Goal: Task Accomplishment & Management: Manage account settings

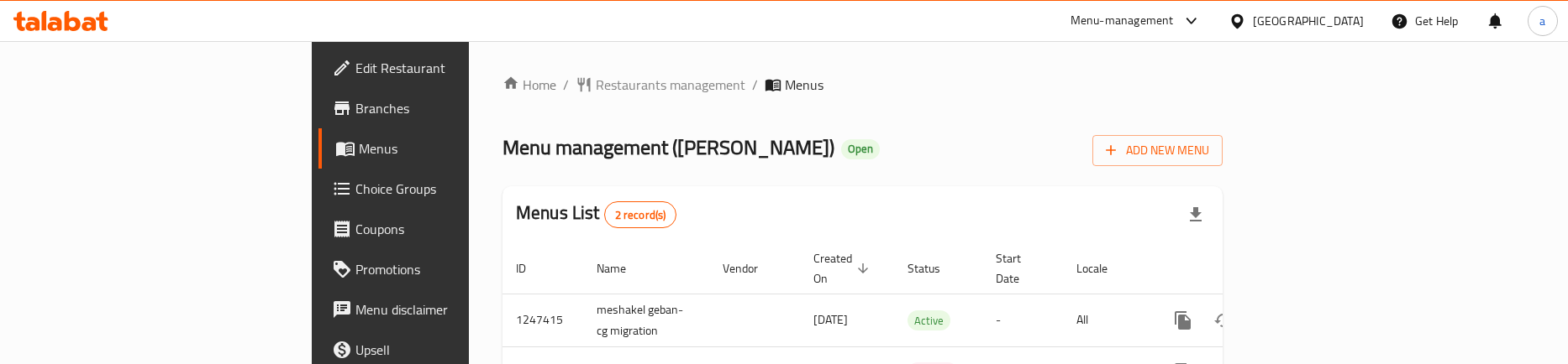
click at [355, 196] on span "Choice Groups" at bounding box center [457, 189] width 205 height 20
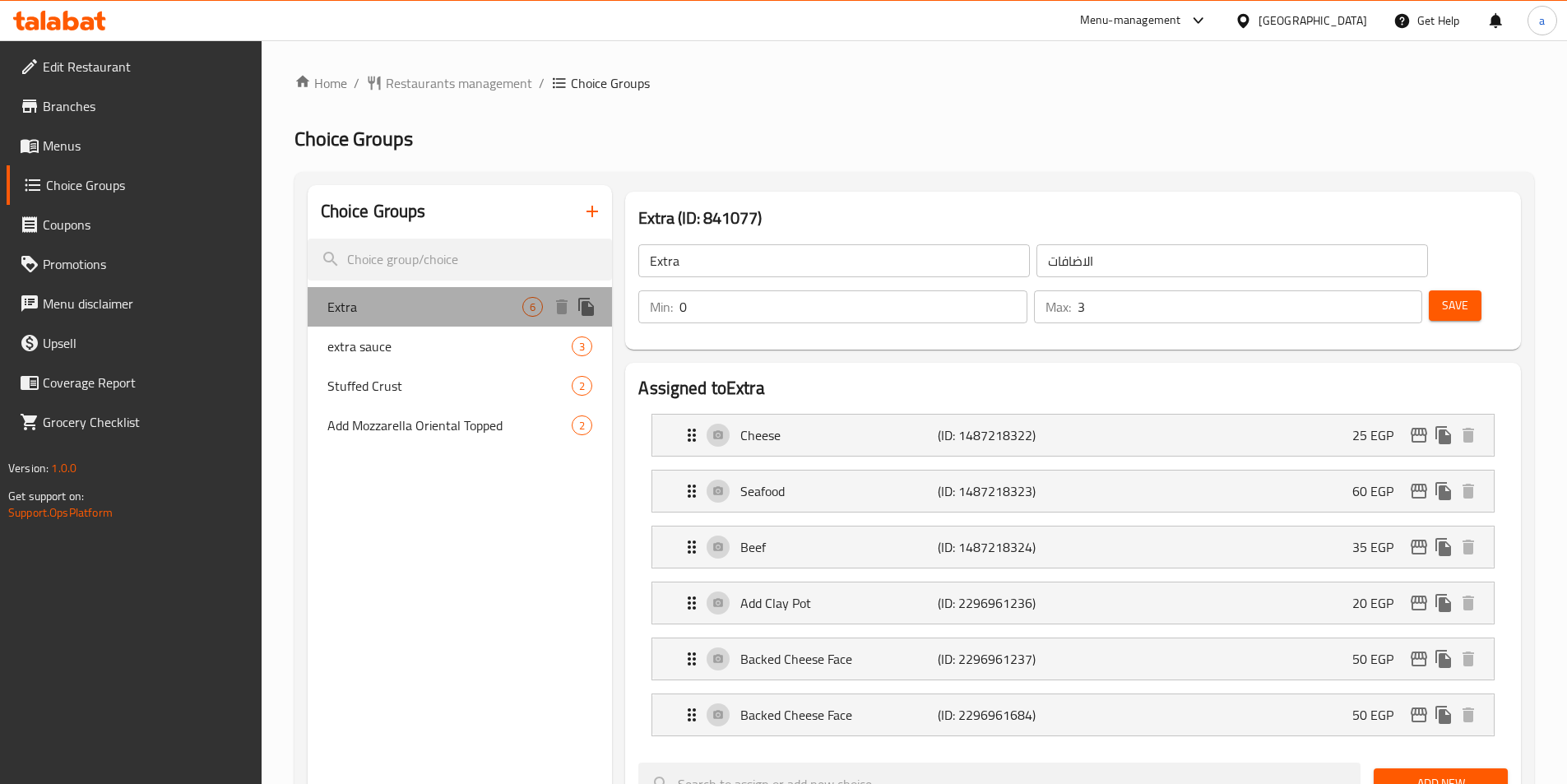
click at [385, 310] on span "Extra" at bounding box center [425, 307] width 196 height 20
click at [950, 104] on div "Home / Restaurants management / Choice Groups Choice Groups Choice Groups Extra…" at bounding box center [915, 783] width 1240 height 1420
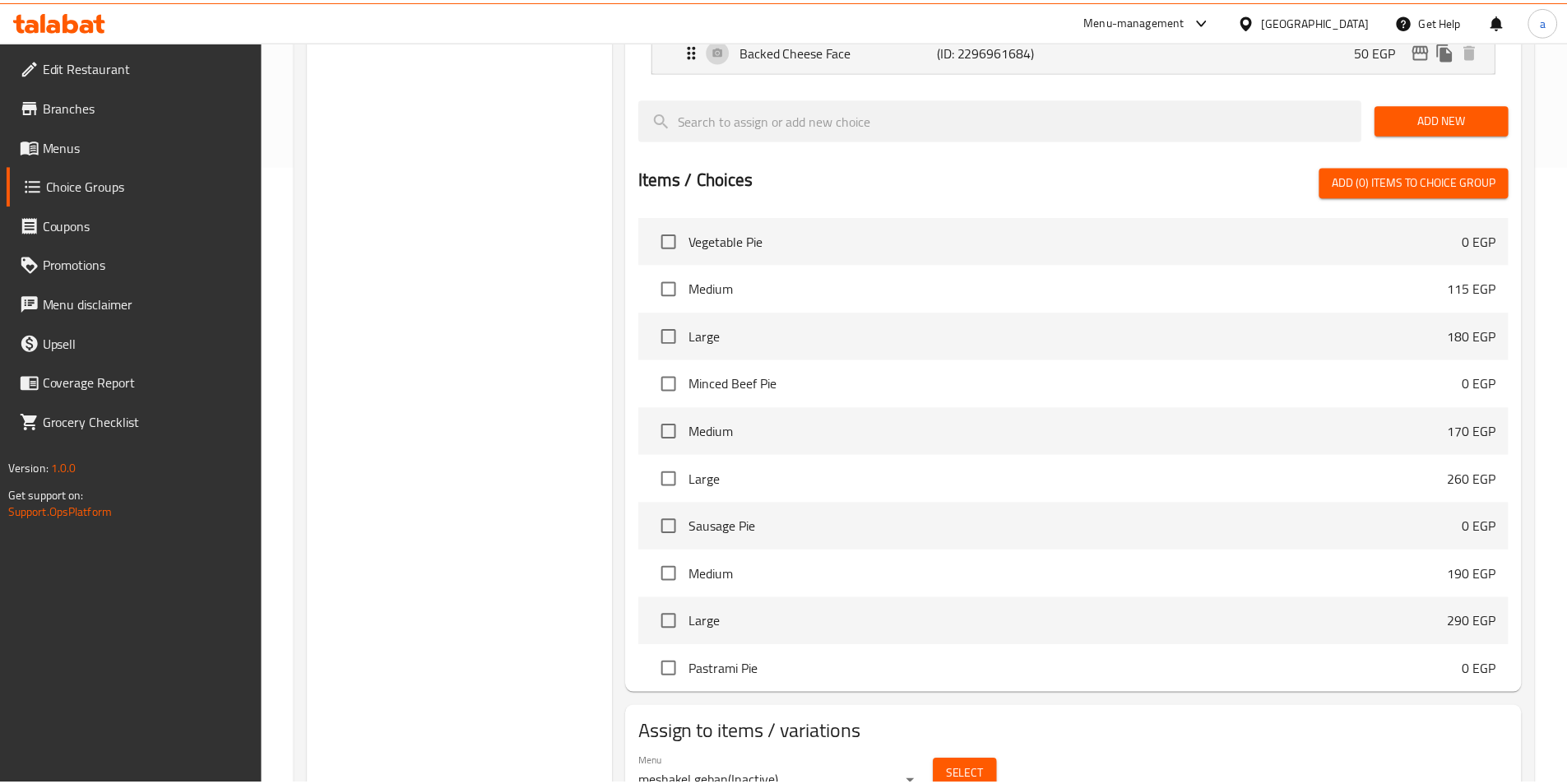
scroll to position [696, 0]
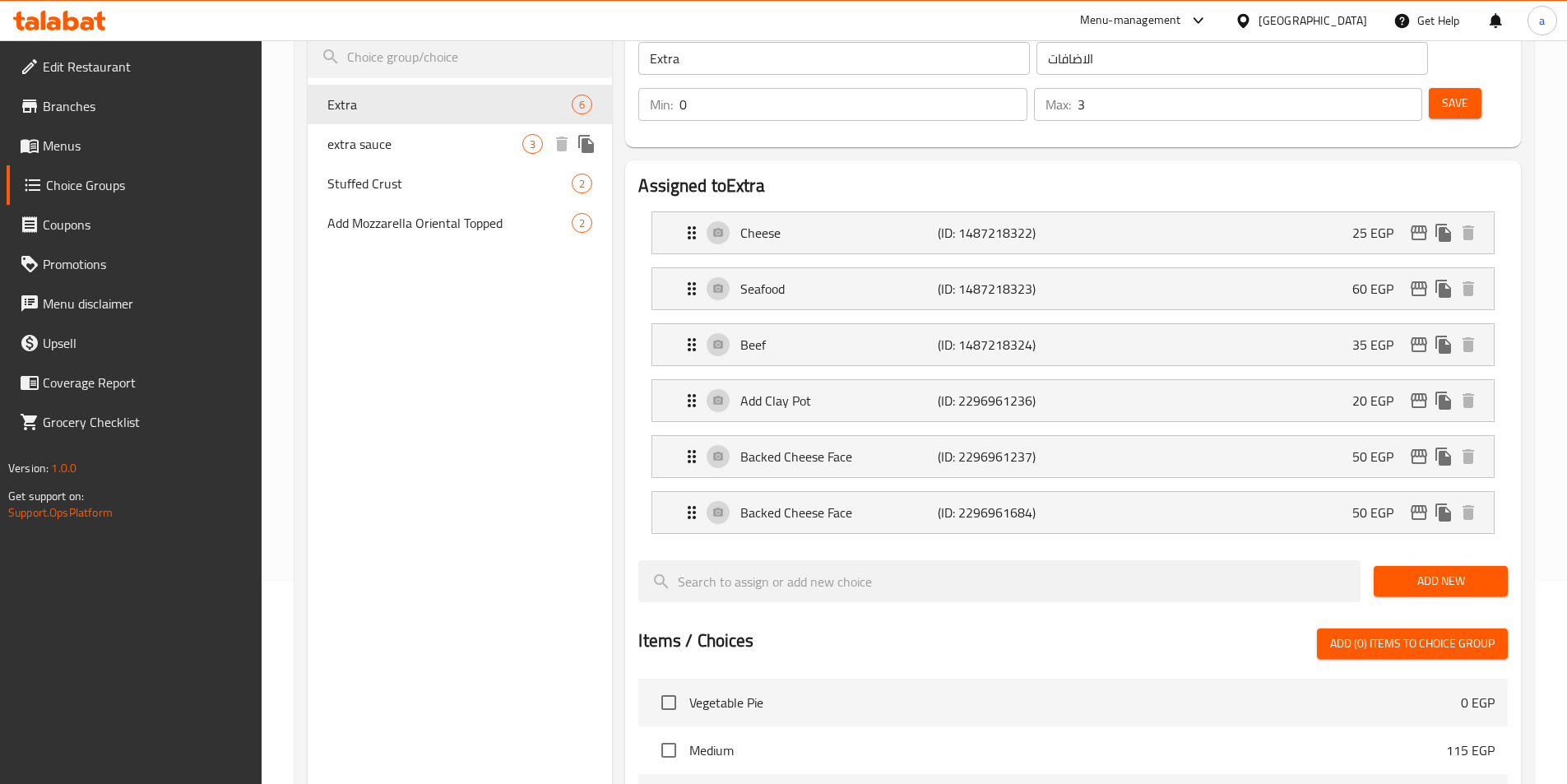
drag, startPoint x: 468, startPoint y: 151, endPoint x: 512, endPoint y: 278, distance: 134.4
click at [468, 151] on span "extra sauce" at bounding box center [425, 144] width 196 height 20
type input "extra sauce"
type input "اضافه صوص"
type input "1"
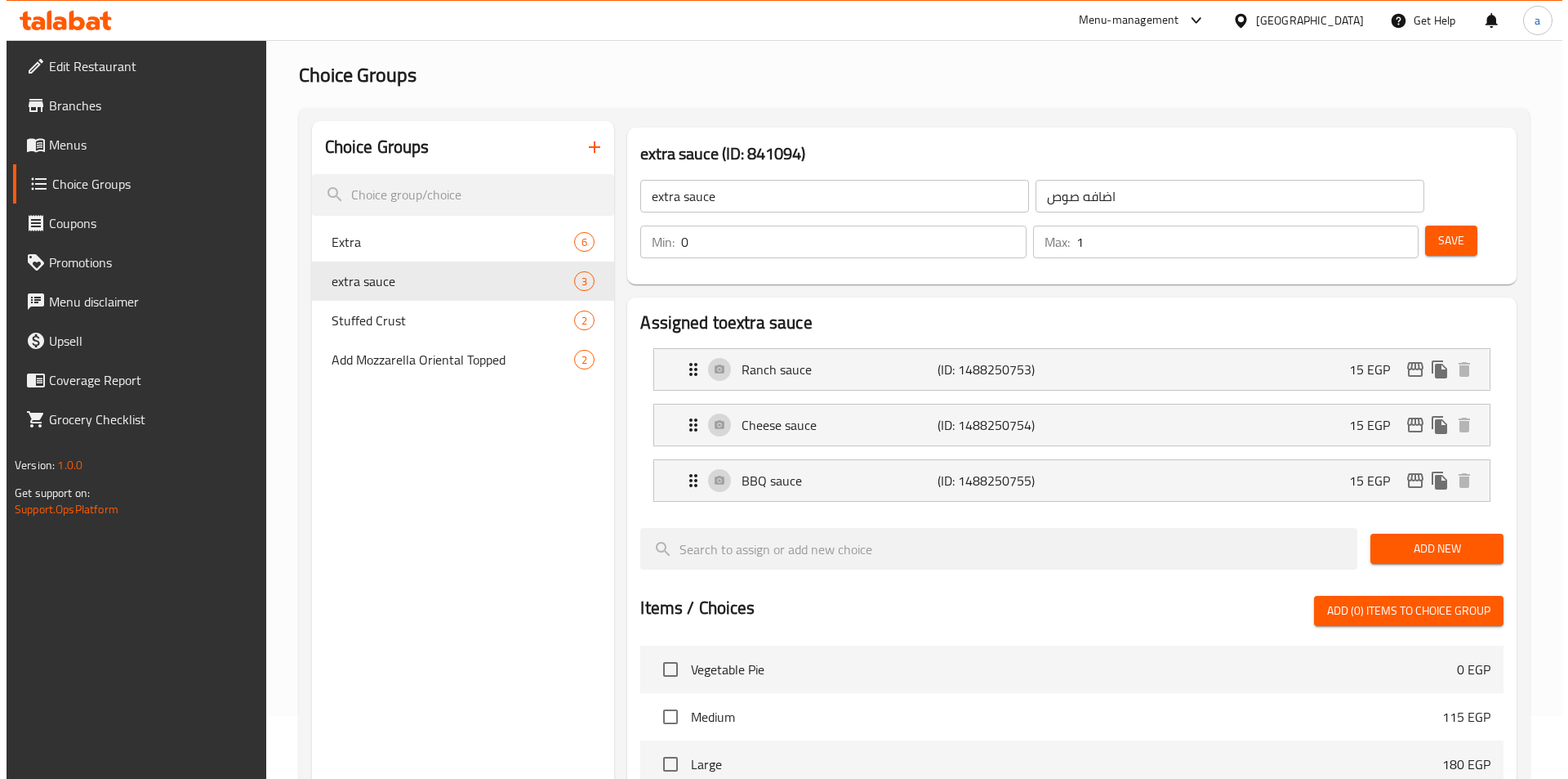
scroll to position [0, 0]
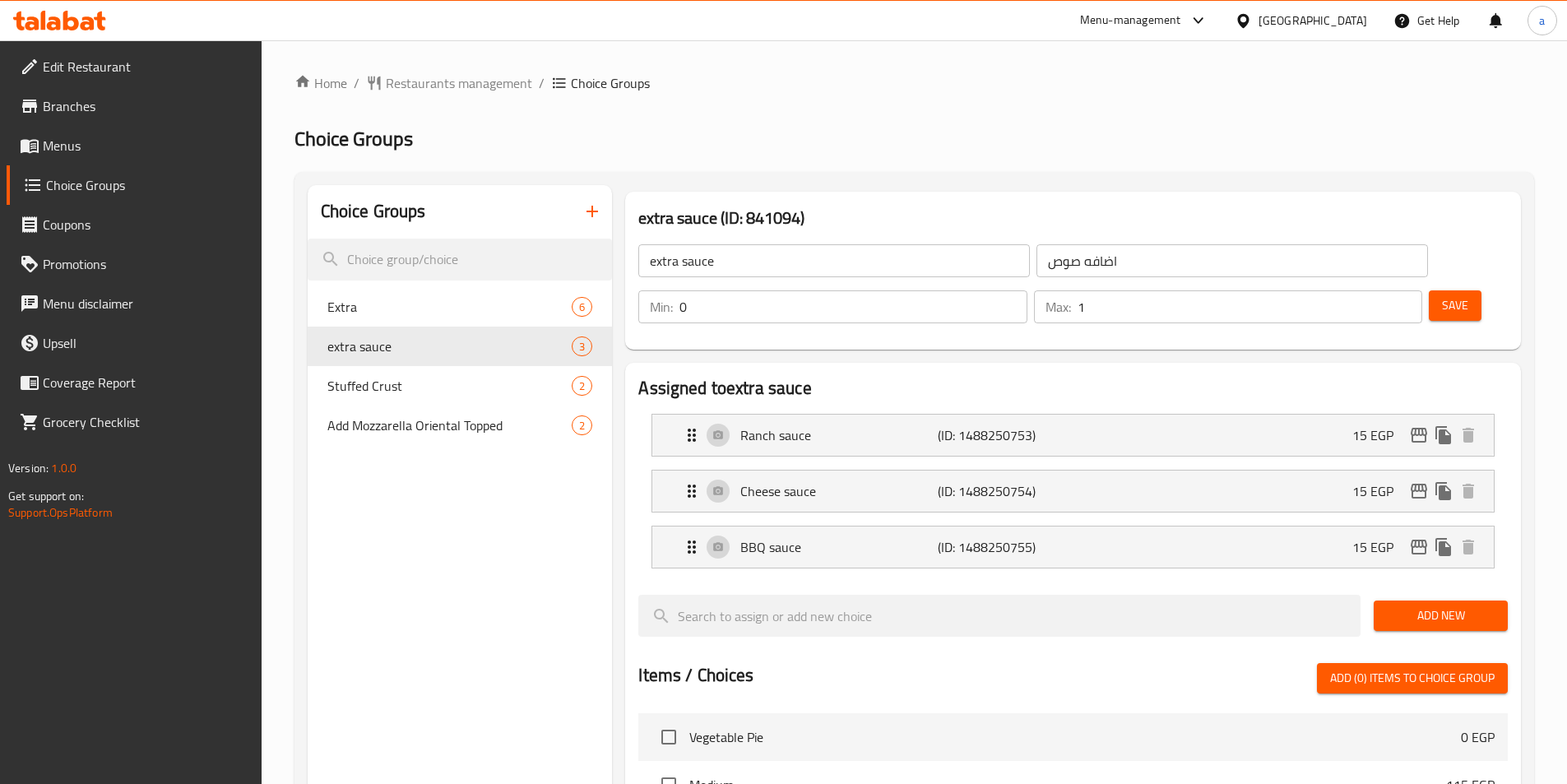
click at [993, 149] on h2 "Choice Groups" at bounding box center [915, 138] width 1240 height 26
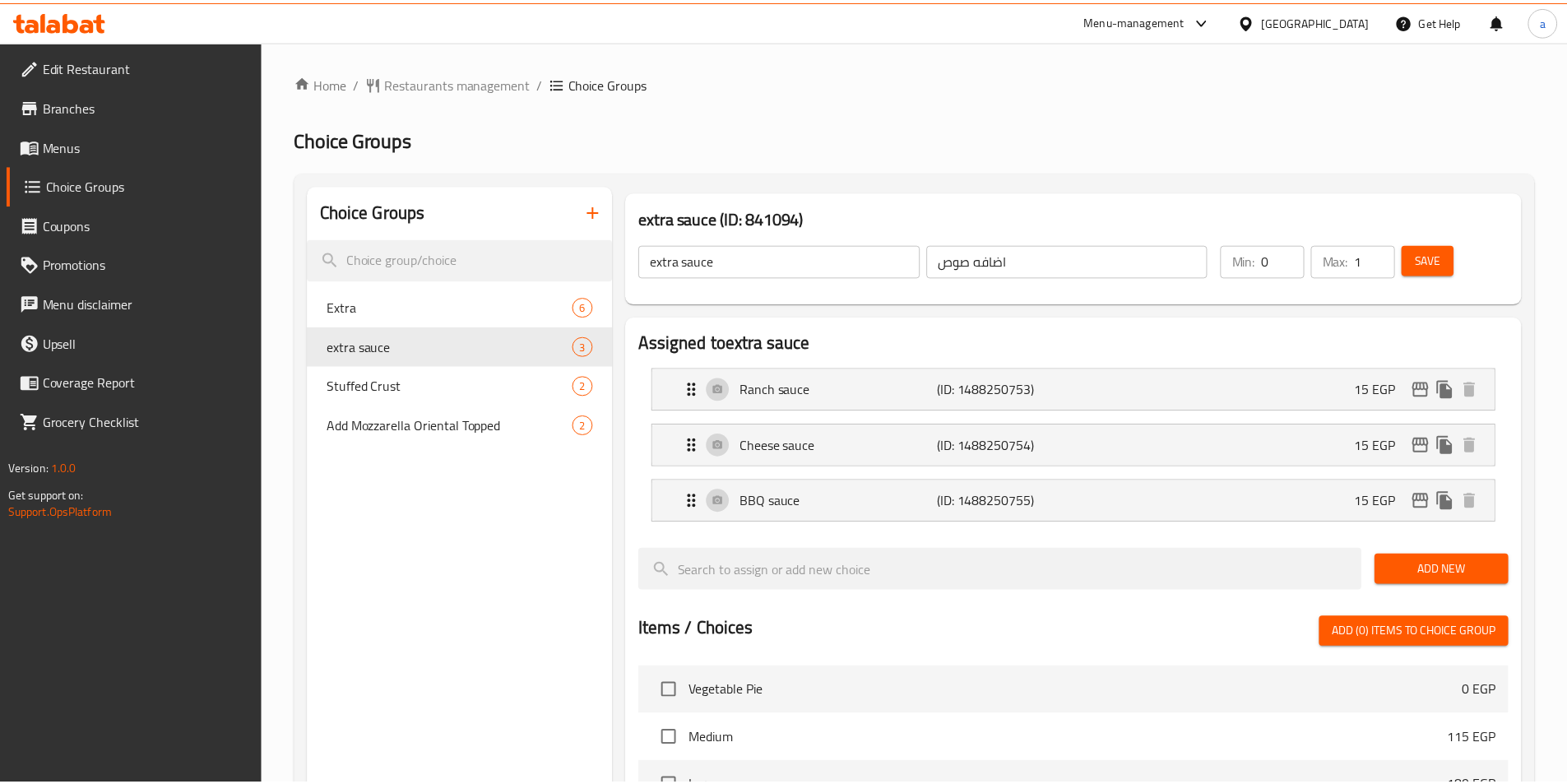
scroll to position [528, 0]
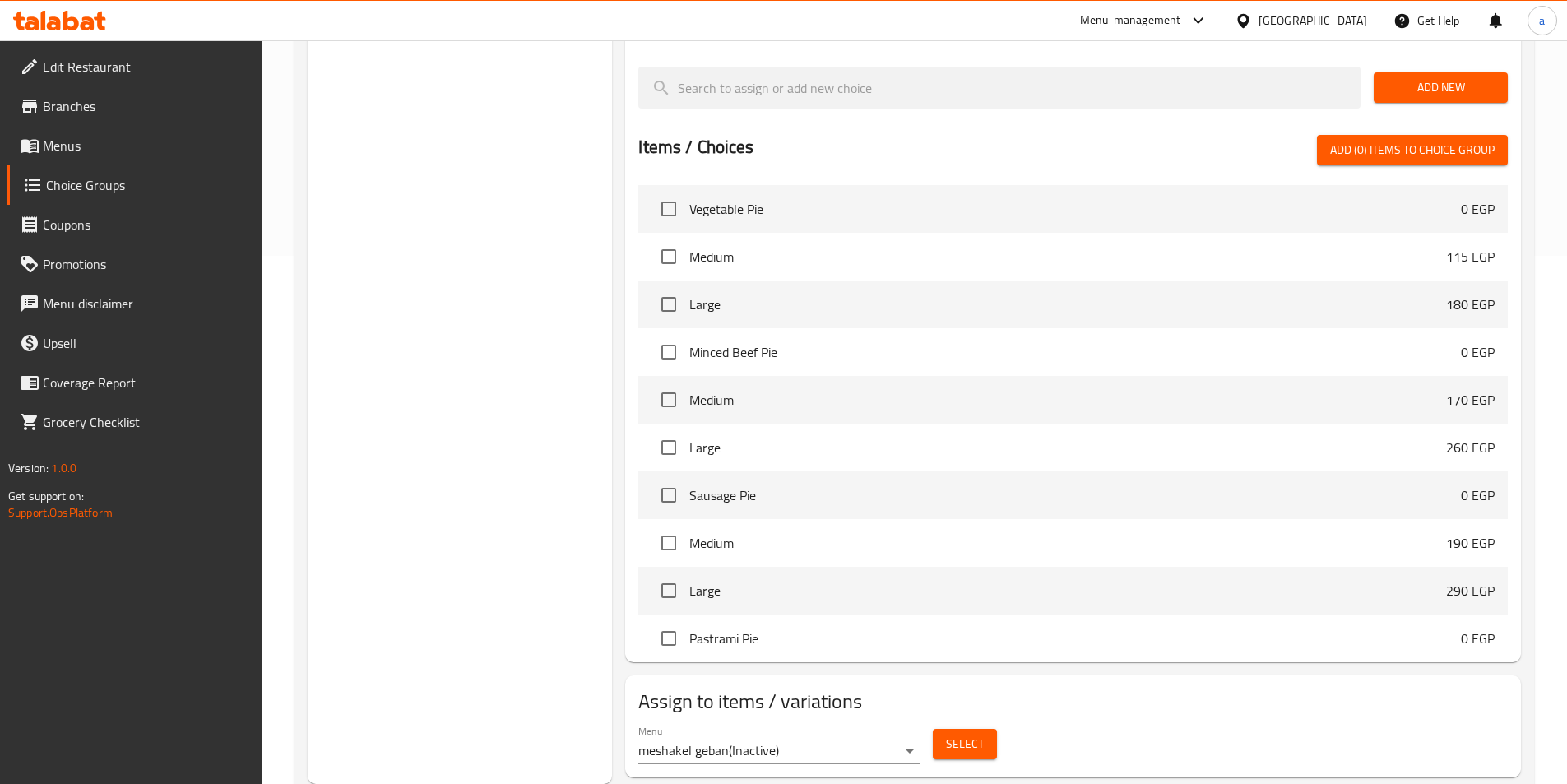
click at [411, 357] on div "Choice Groups Extra 6 extra sauce 3 Stuffed Crust 2 Add Mozzarella Oriental Top…" at bounding box center [460, 220] width 305 height 1127
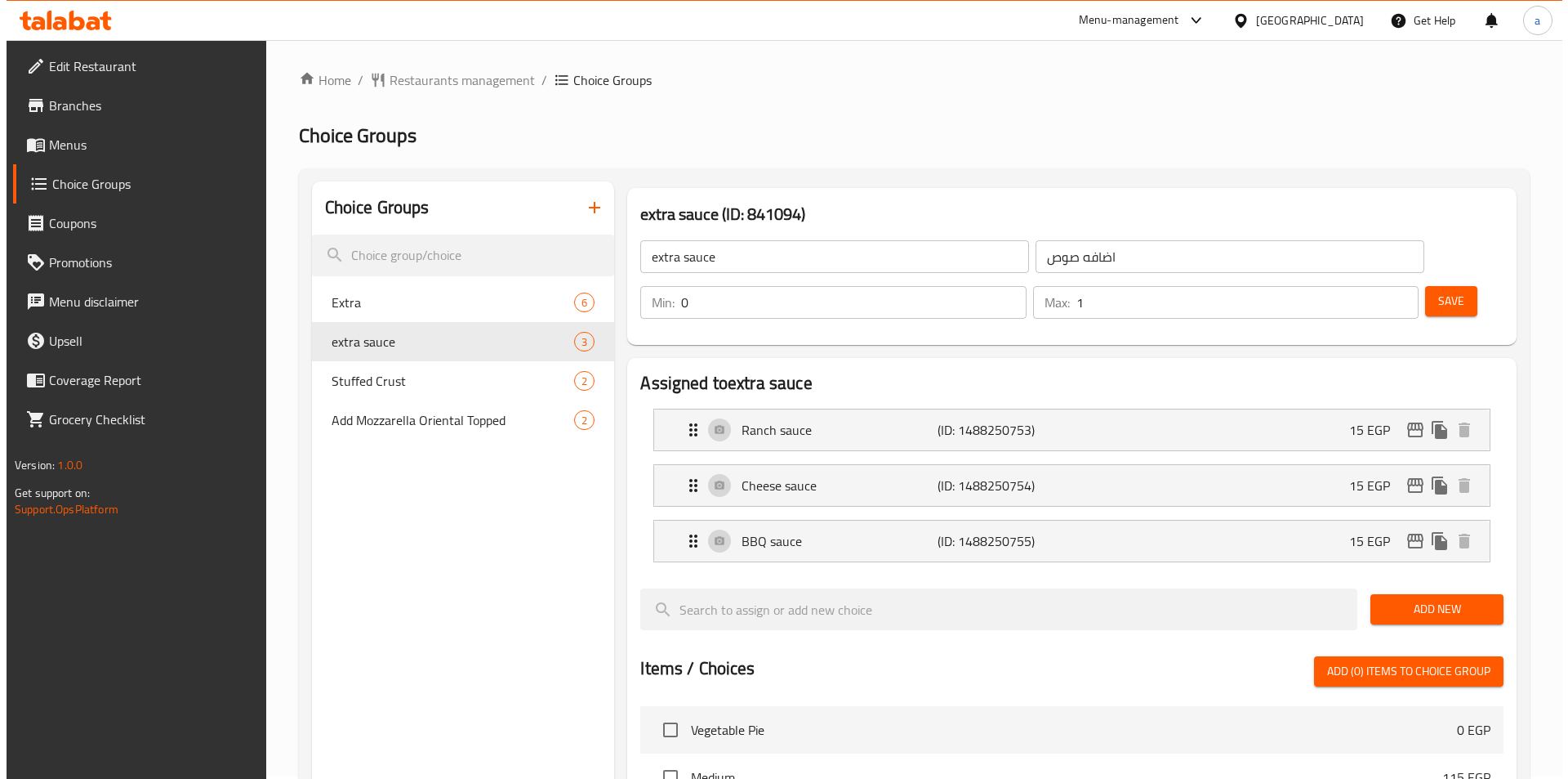
scroll to position [0, 0]
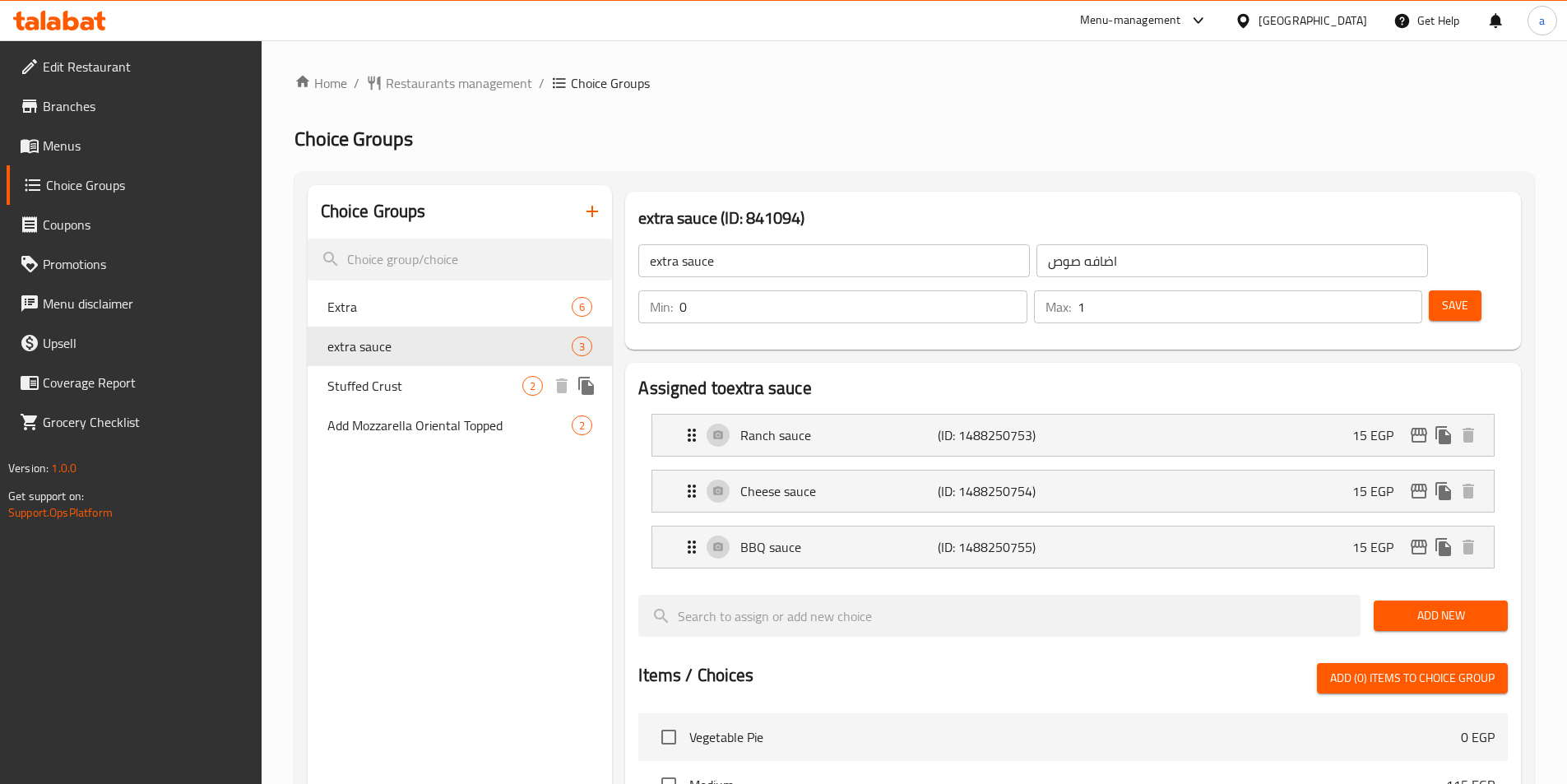
click at [416, 357] on span "Stuffed Crust" at bounding box center [425, 385] width 196 height 20
type input "Stuffed Crust"
type input "حشو اطراف"
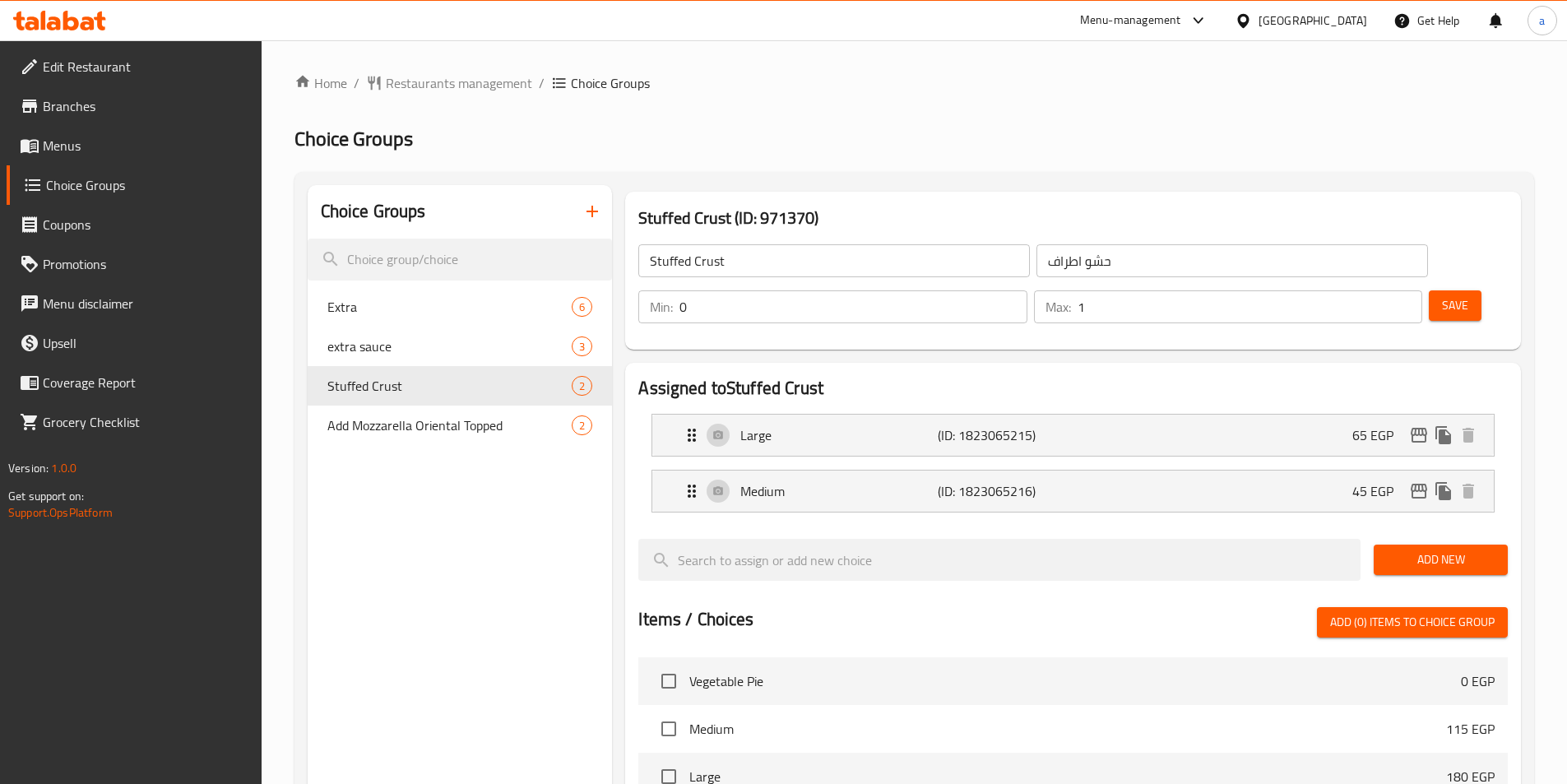
click at [1027, 118] on div "Home / Restaurants management / Choice Groups Choice Groups Choice Groups Extra…" at bounding box center [915, 671] width 1240 height 1195
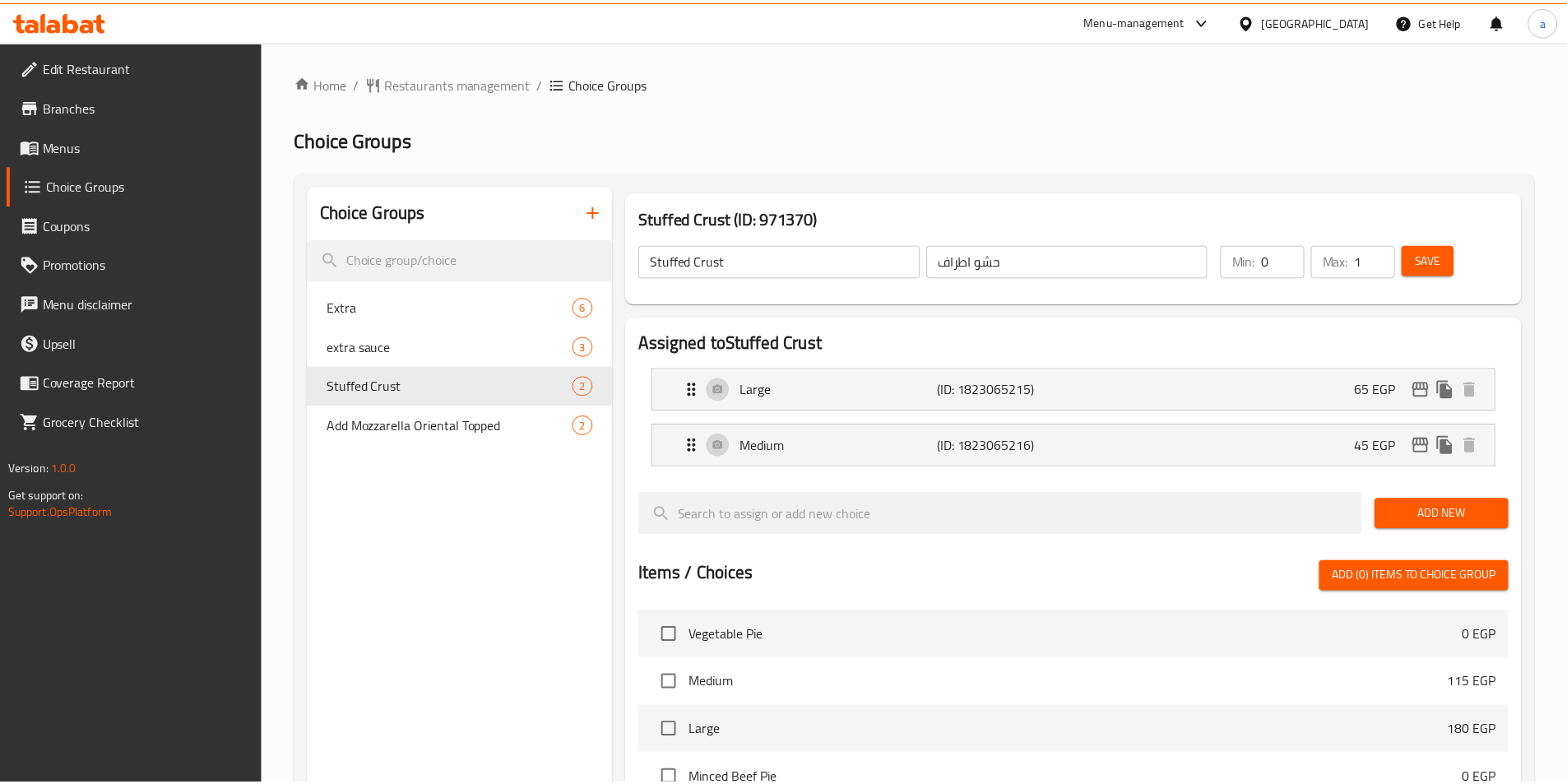
scroll to position [472, 0]
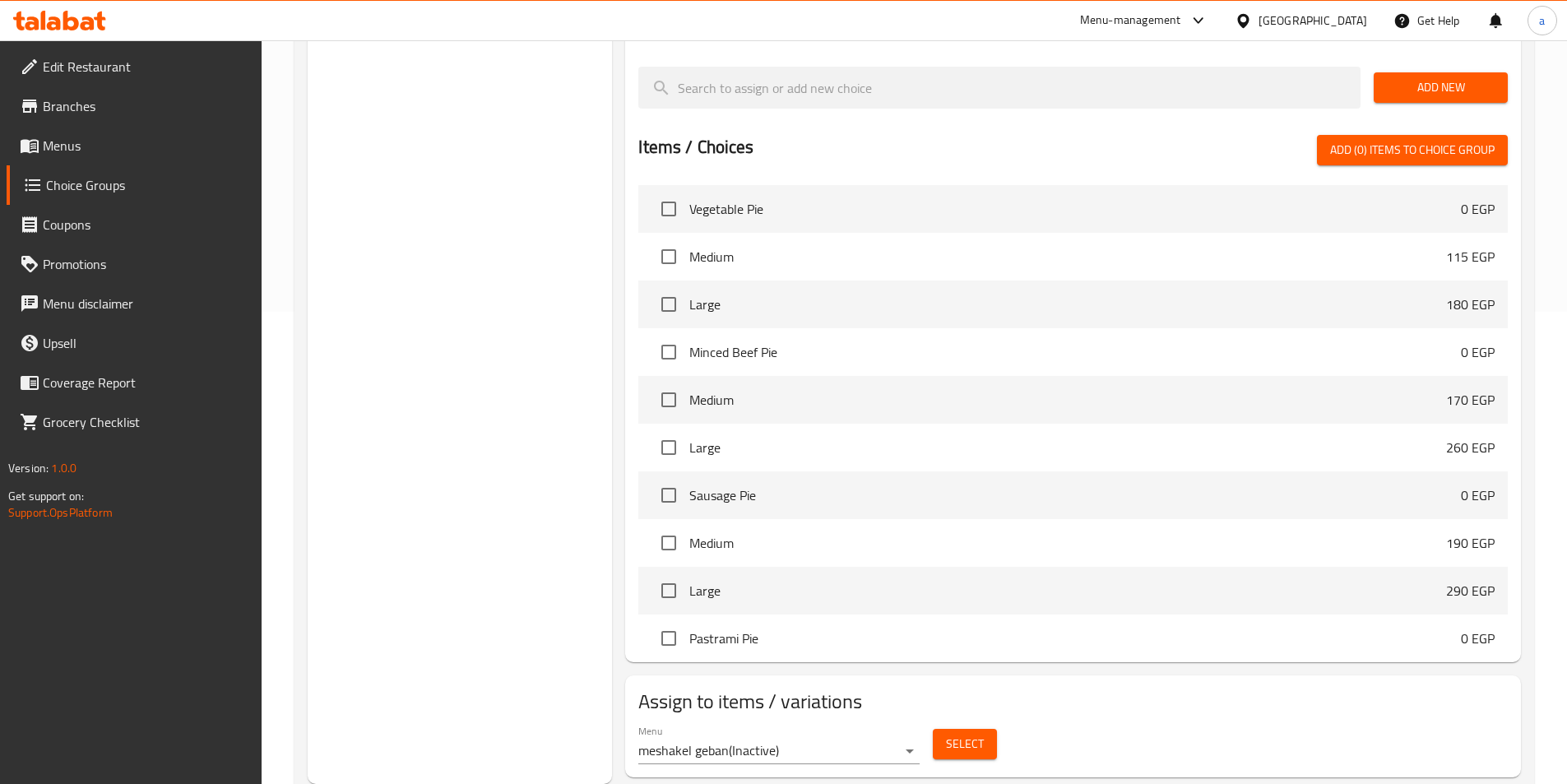
click at [515, 357] on div "Choice Groups Extra 6 extra sauce 3 Stuffed Crust 2 Add Mozzarella Oriental Top…" at bounding box center [460, 248] width 305 height 1070
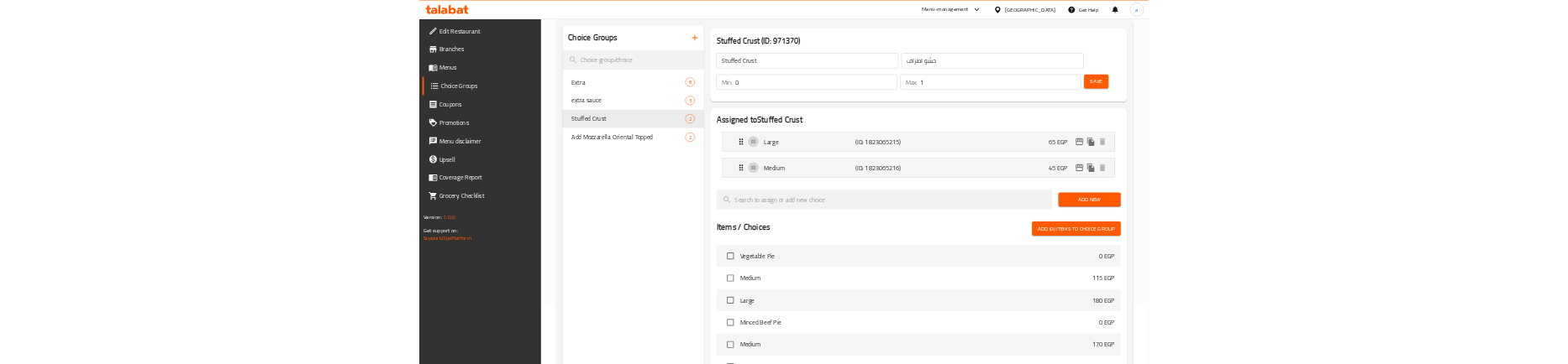
scroll to position [0, 0]
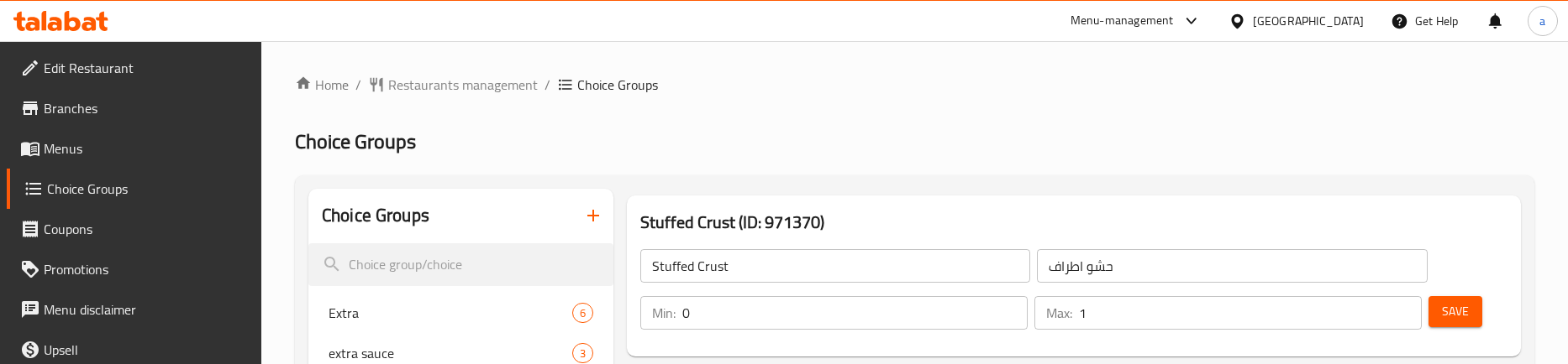
click at [106, 187] on span "Choice Groups" at bounding box center [148, 189] width 202 height 20
click at [463, 319] on span "Extra" at bounding box center [425, 314] width 194 height 20
type input "Extra"
type input "الاضافات"
type input "3"
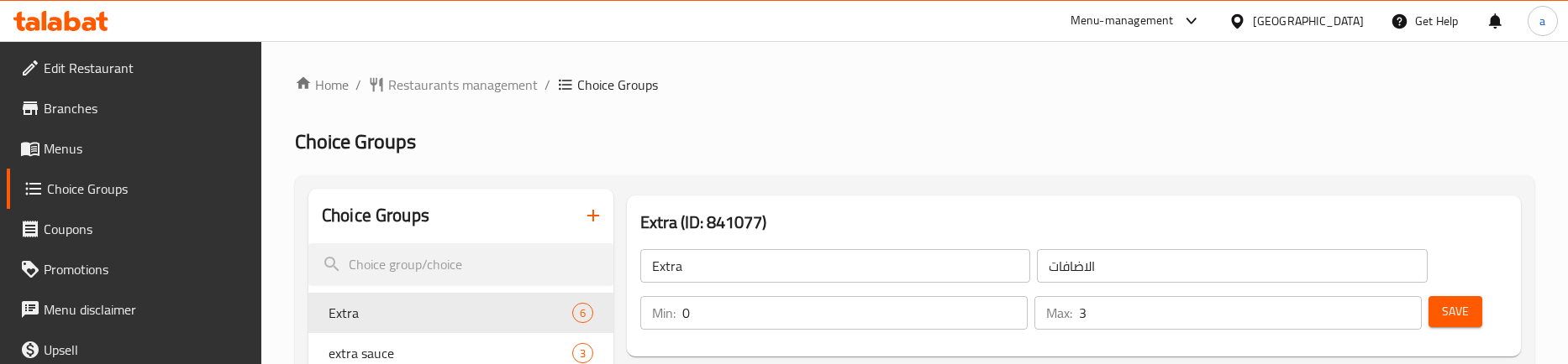
click at [753, 86] on ol "Home / Restaurants management / Choice Groups" at bounding box center [914, 85] width 1240 height 20
click at [95, 145] on span "Menus" at bounding box center [146, 149] width 205 height 20
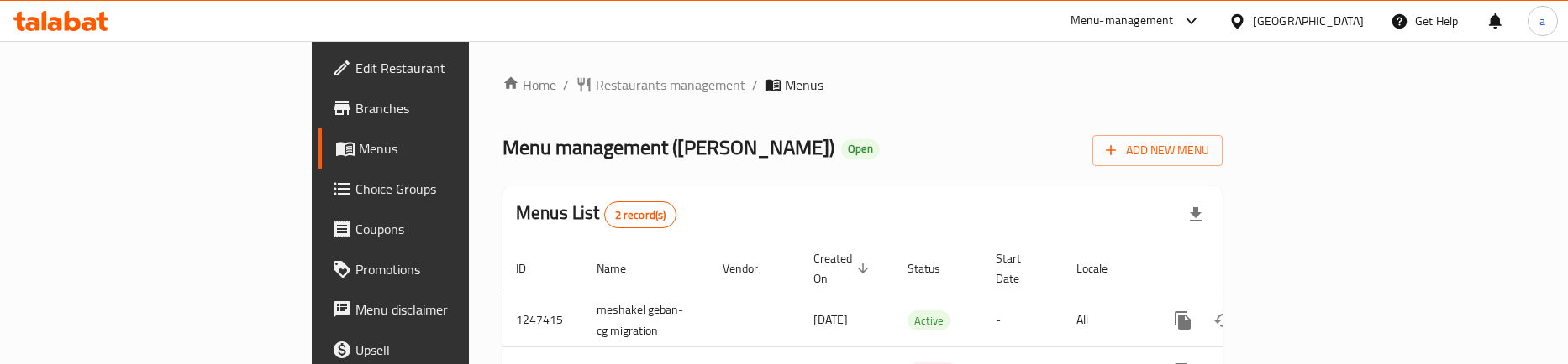
scroll to position [62, 0]
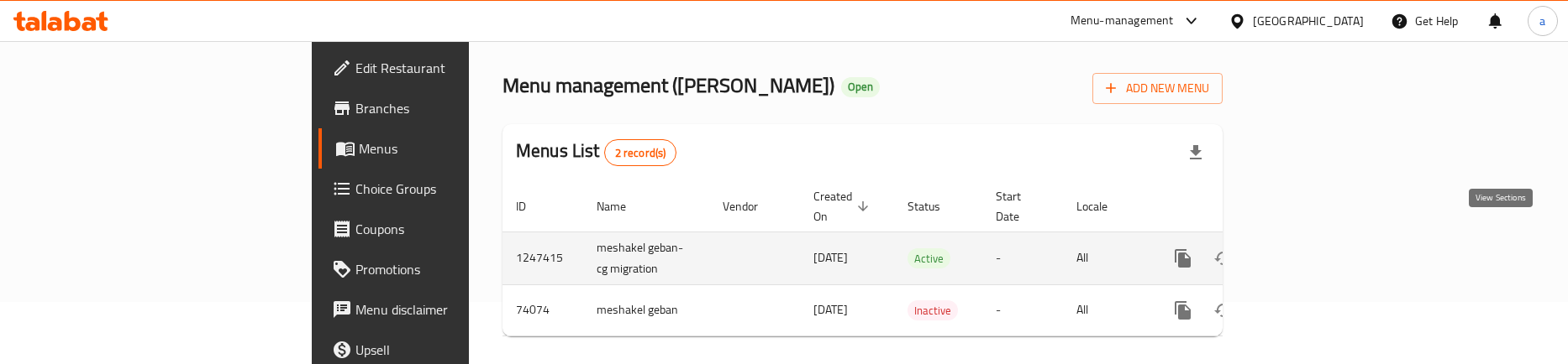
click at [1311, 251] on icon "enhanced table" at bounding box center [1304, 259] width 15 height 15
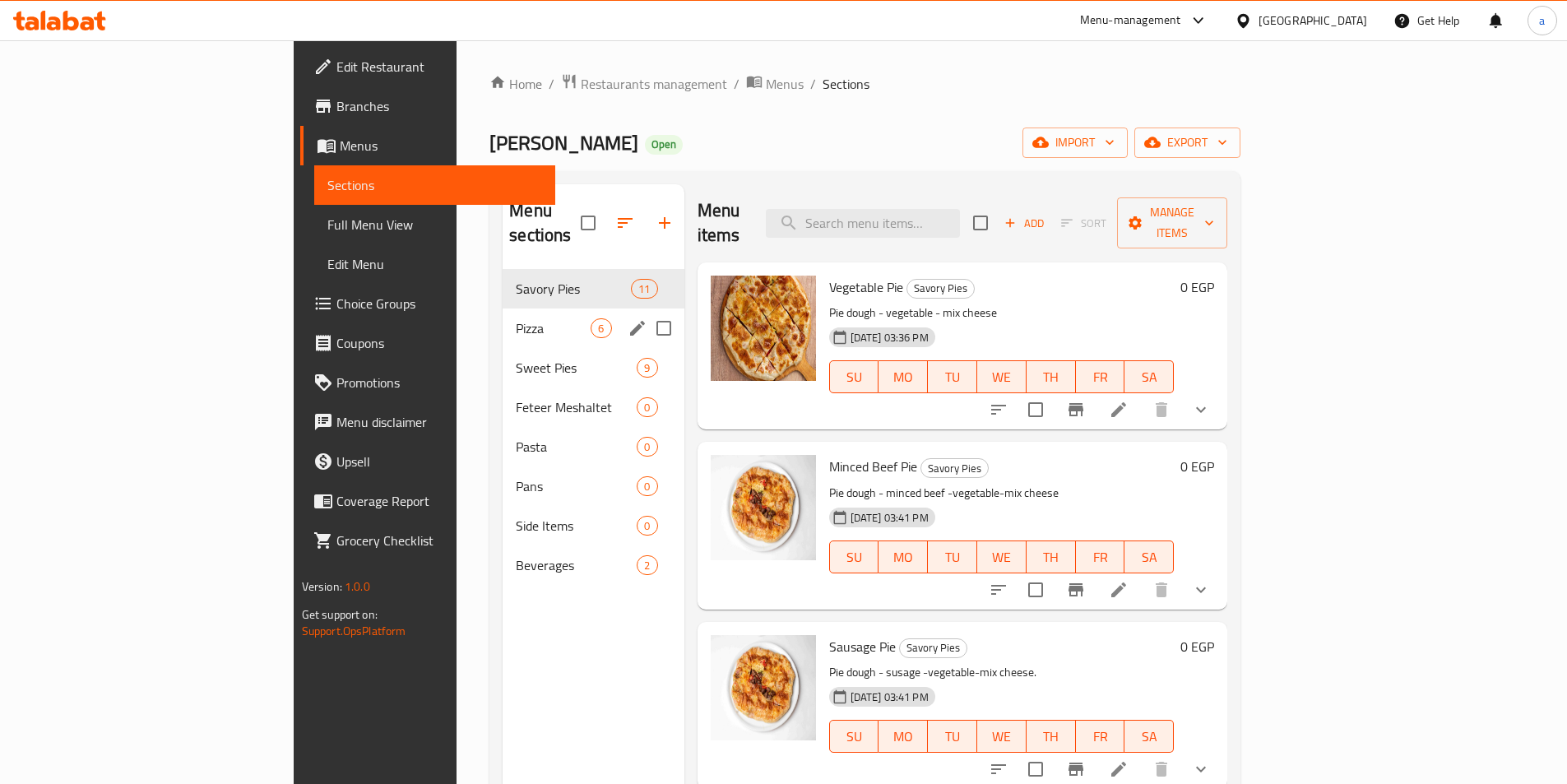
click at [503, 308] on div "Pizza 6" at bounding box center [593, 328] width 181 height 40
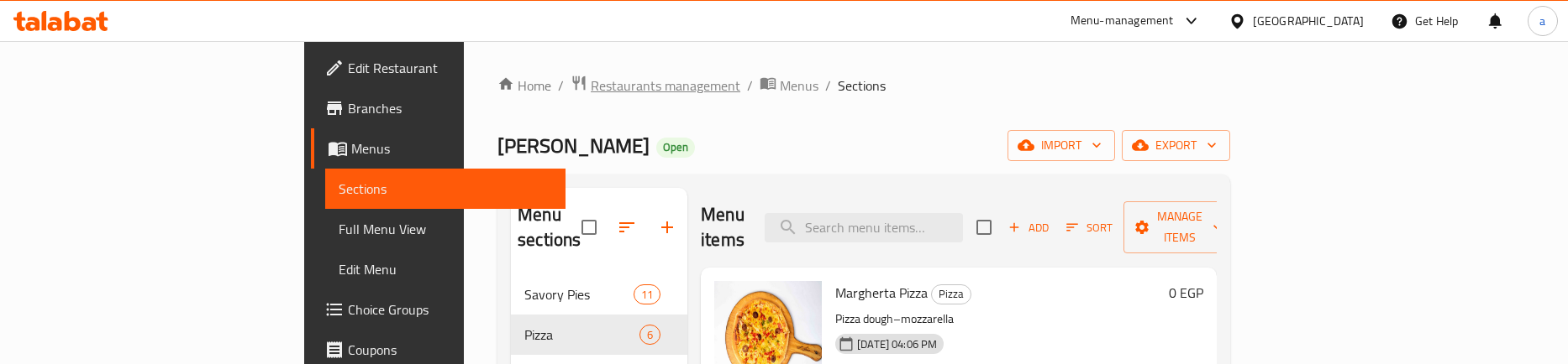
click at [591, 87] on span "Restaurants management" at bounding box center [665, 85] width 150 height 20
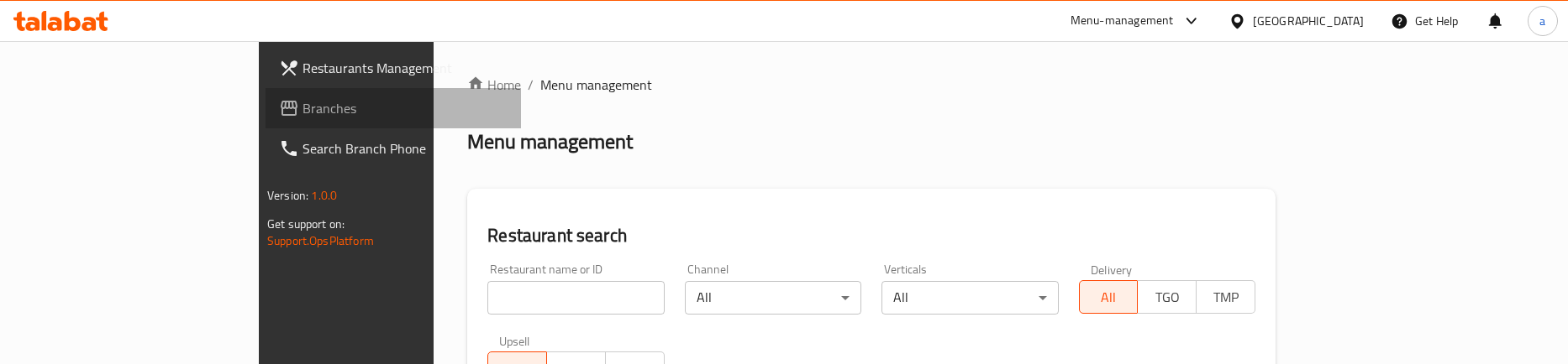
click at [303, 113] on span "Branches" at bounding box center [405, 108] width 205 height 20
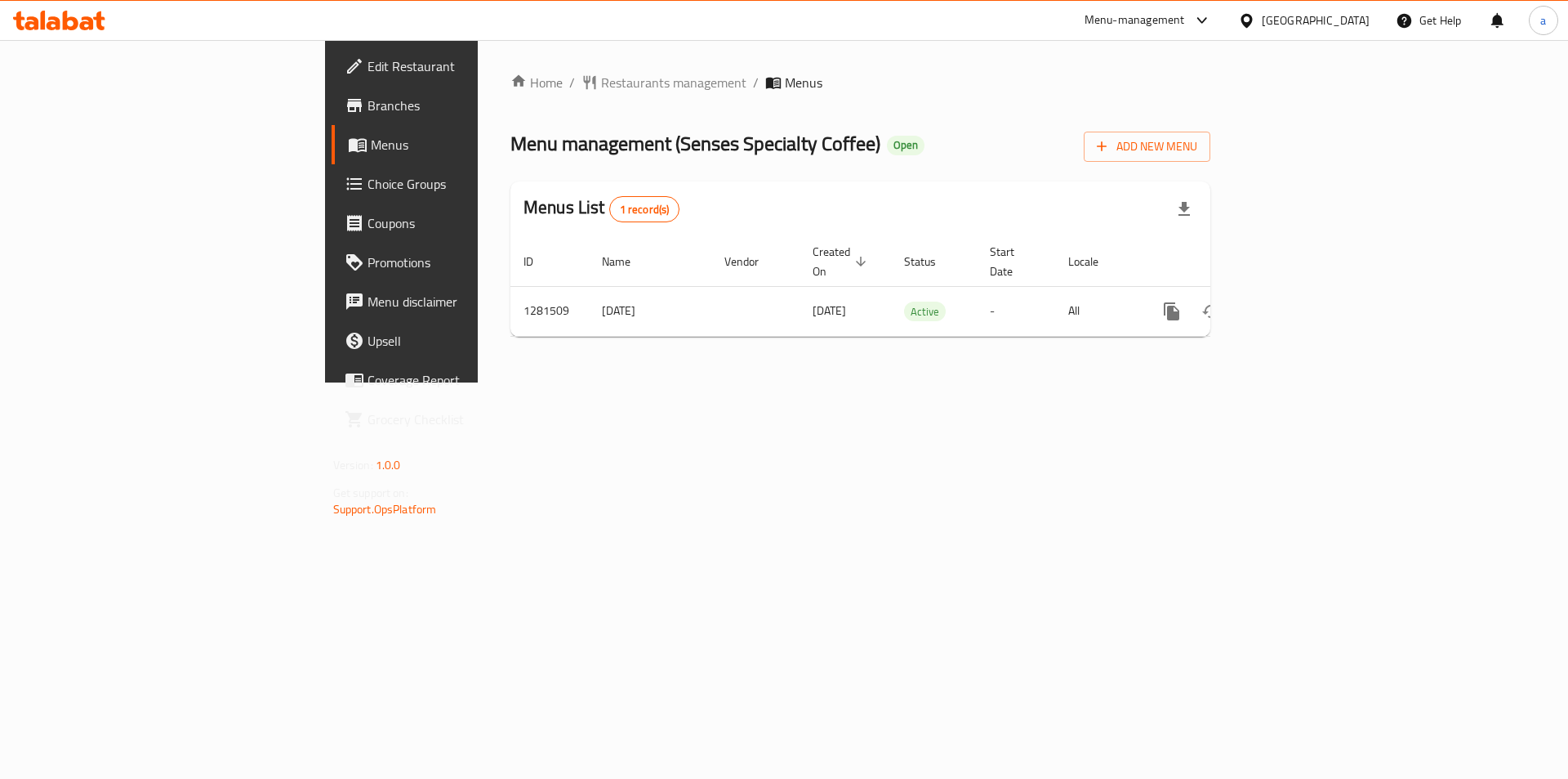
click at [367, 192] on span "Choice Groups" at bounding box center [471, 184] width 207 height 20
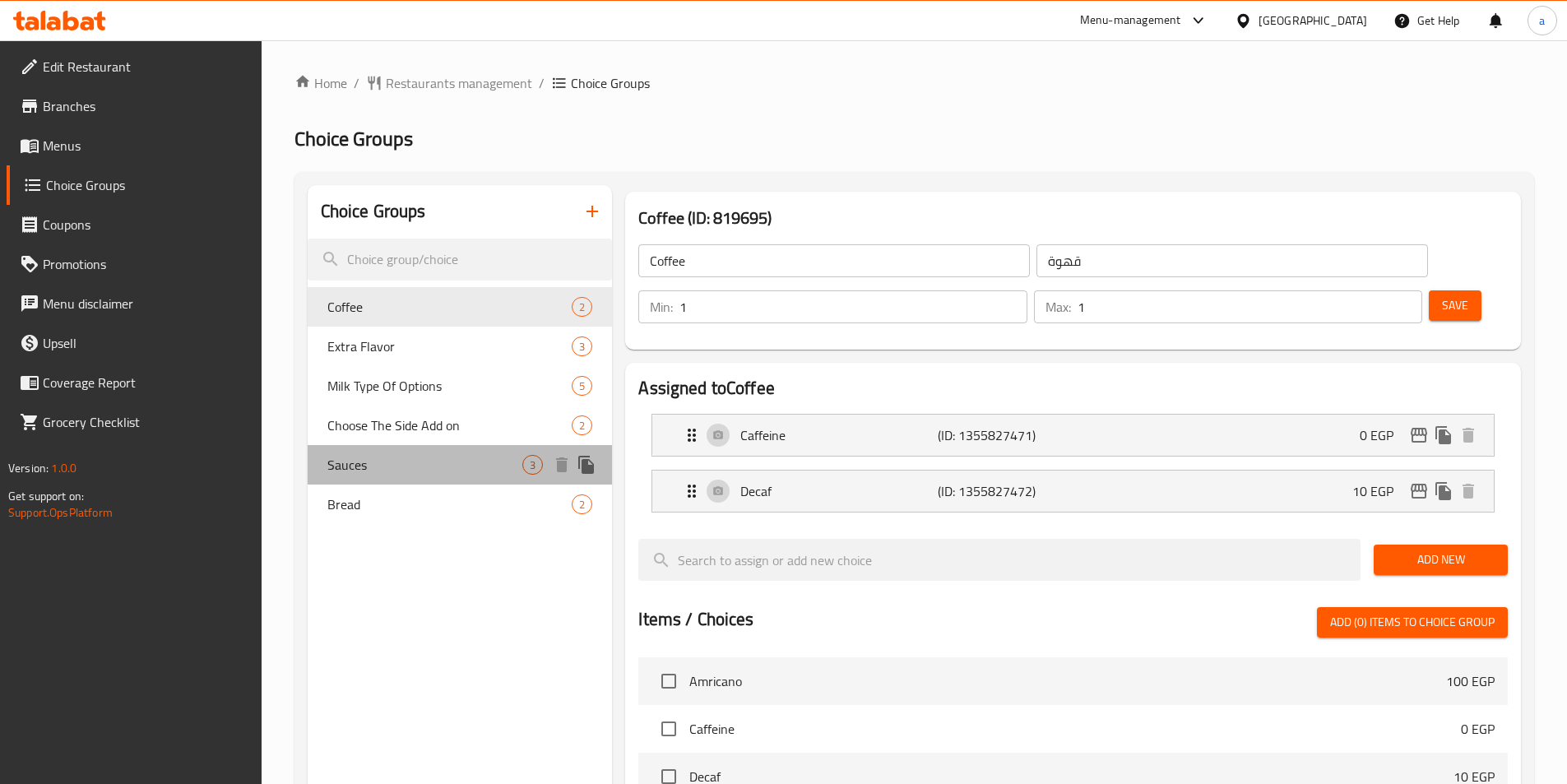
click at [387, 455] on span "Sauces" at bounding box center [425, 464] width 196 height 20
type input "Sauces"
type input "صوص"
type input "0"
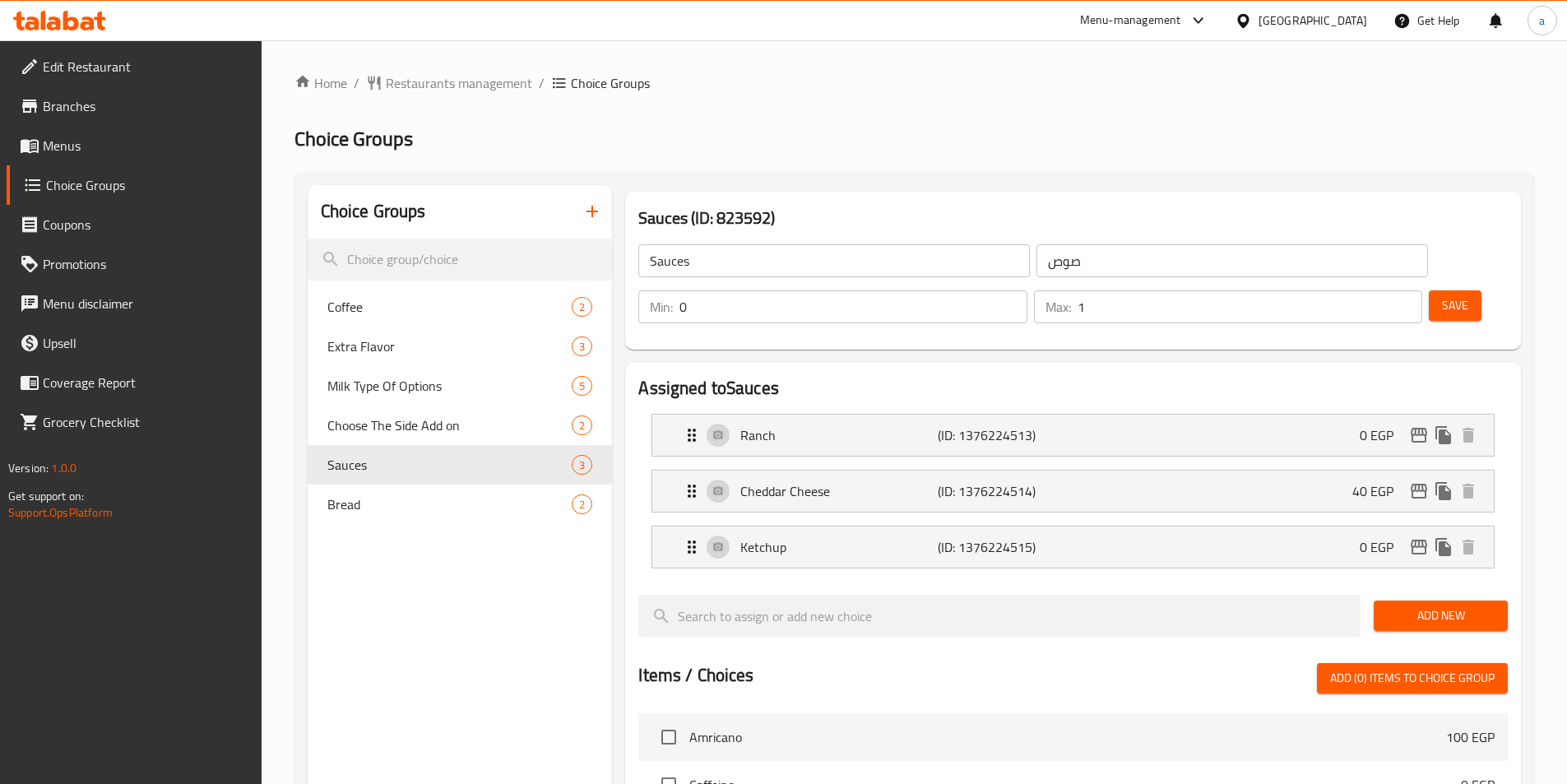
click at [1062, 40] on div "Menu-management Egypt Get Help a" at bounding box center [784, 21] width 1567 height 40
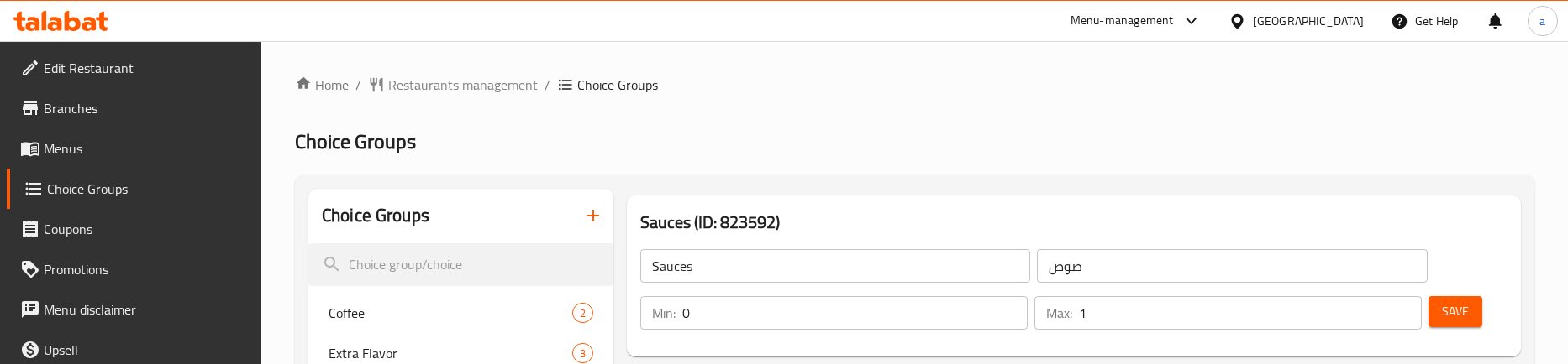
click at [467, 84] on span "Restaurants management" at bounding box center [462, 85] width 150 height 20
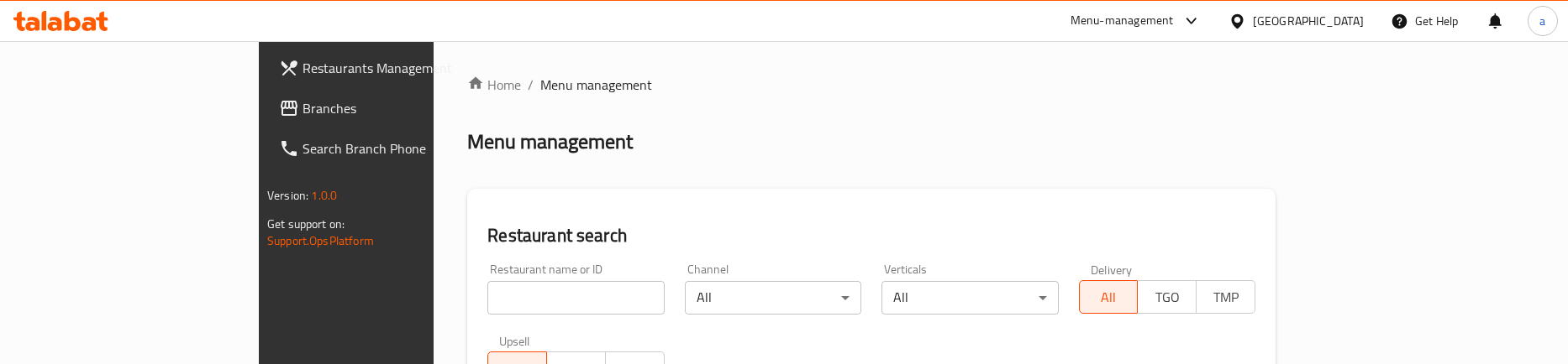
drag, startPoint x: 92, startPoint y: 115, endPoint x: 158, endPoint y: 143, distance: 71.7
click at [303, 115] on span "Branches" at bounding box center [405, 108] width 205 height 20
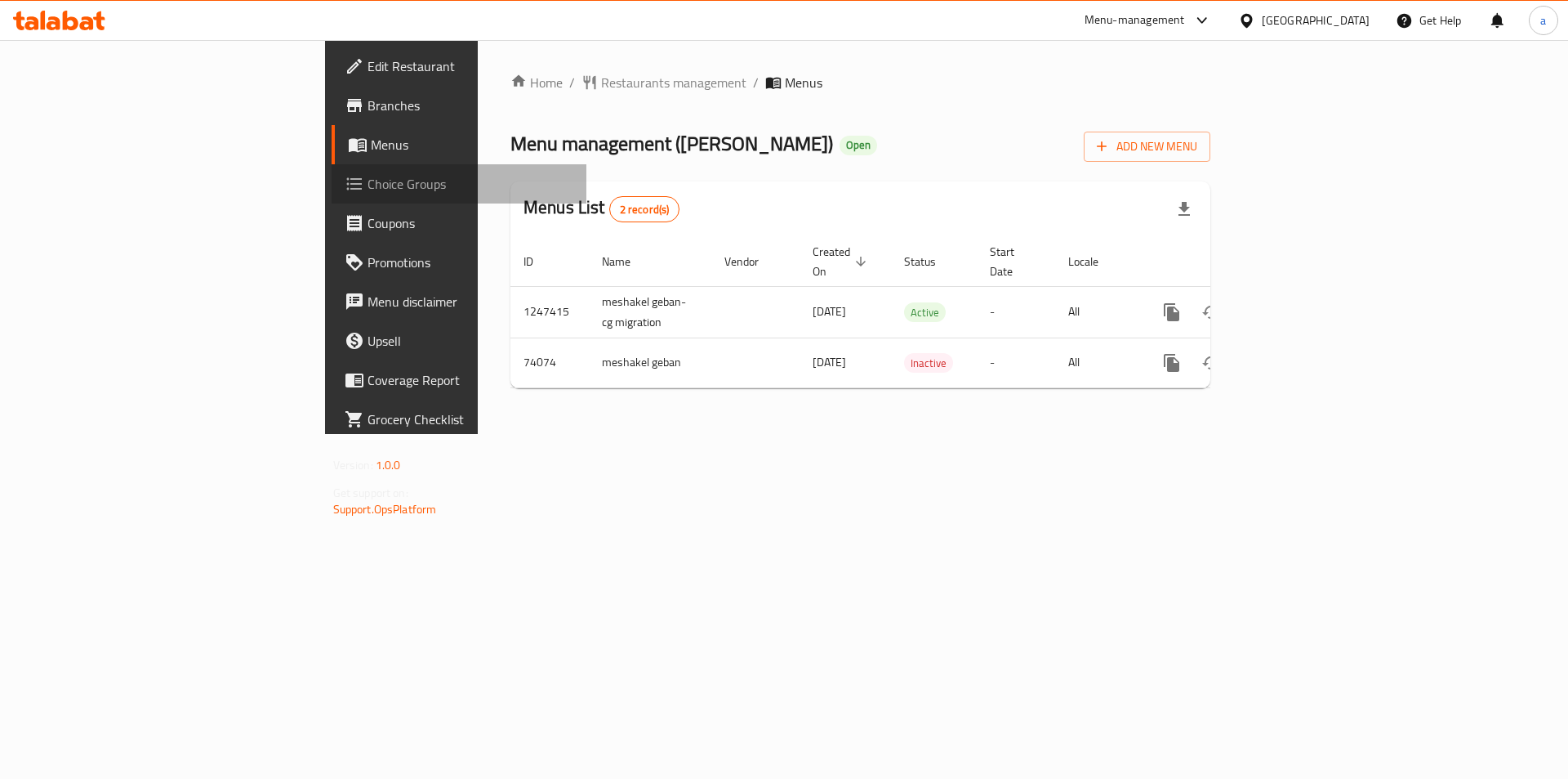
click at [367, 180] on span "Choice Groups" at bounding box center [471, 184] width 207 height 20
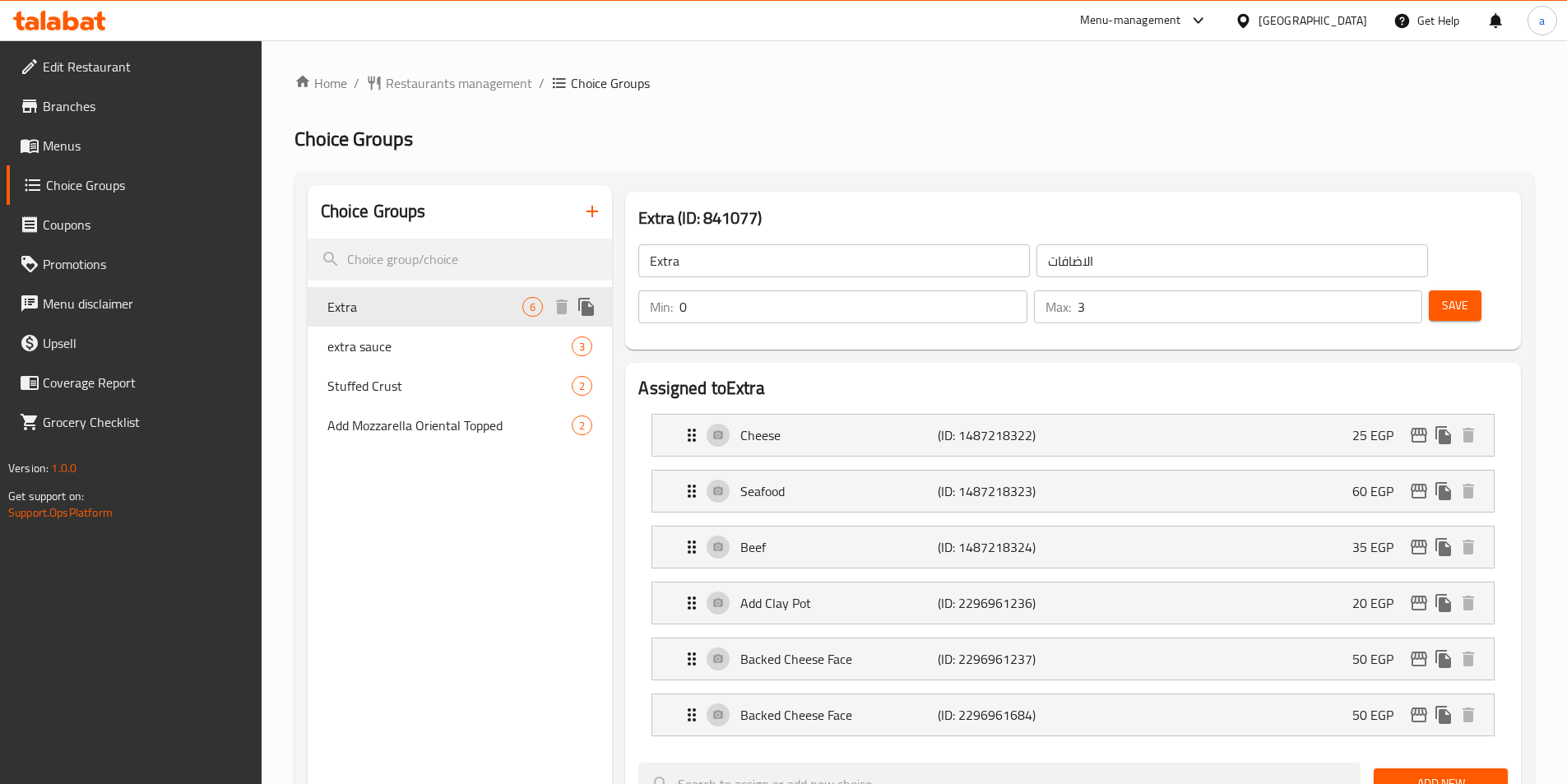
click at [463, 313] on span "Extra" at bounding box center [425, 307] width 196 height 20
click at [939, 106] on div "Home / Restaurants management / Choice Groups Choice Groups Choice Groups Extra…" at bounding box center [915, 783] width 1240 height 1420
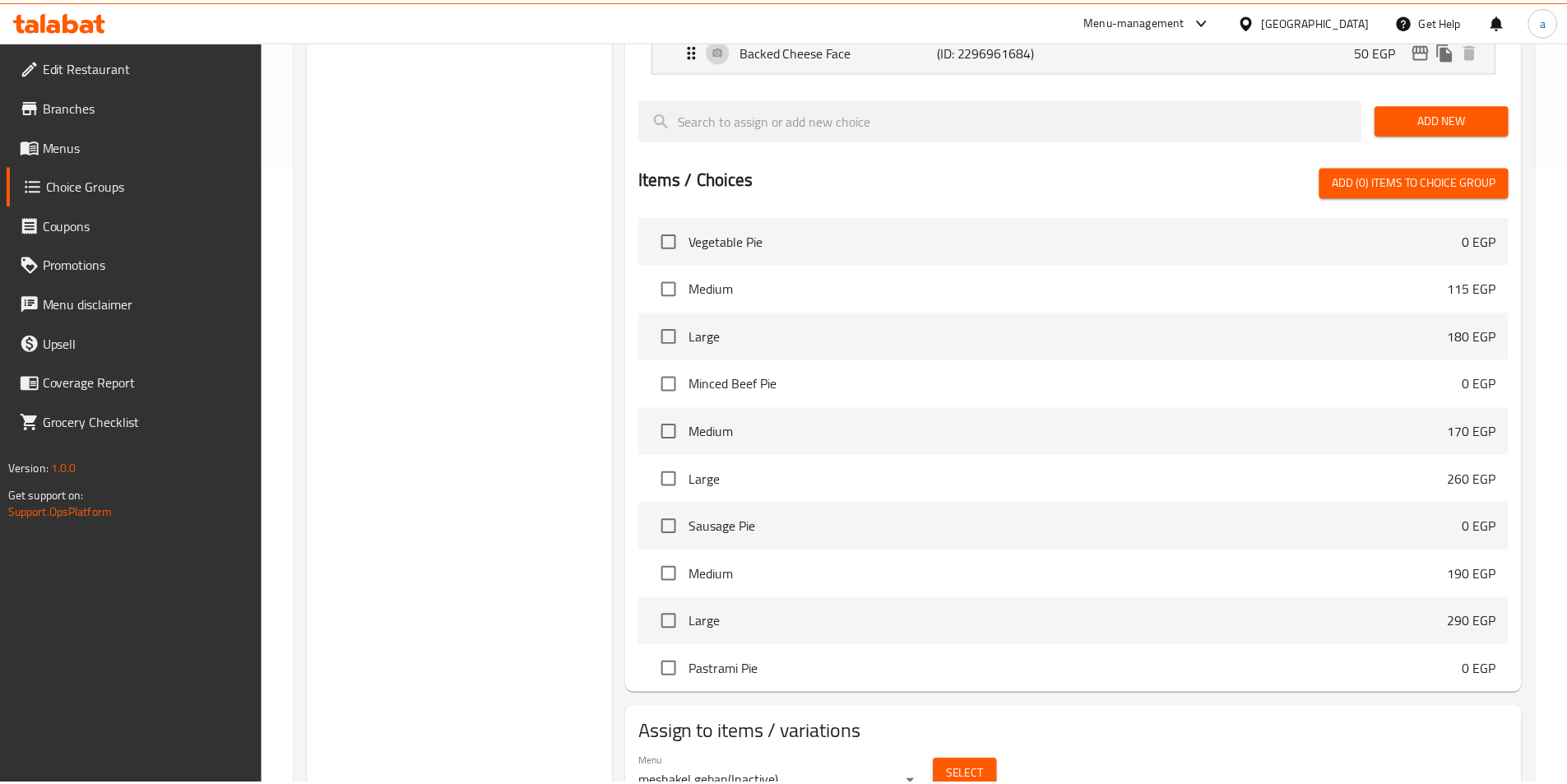
scroll to position [696, 0]
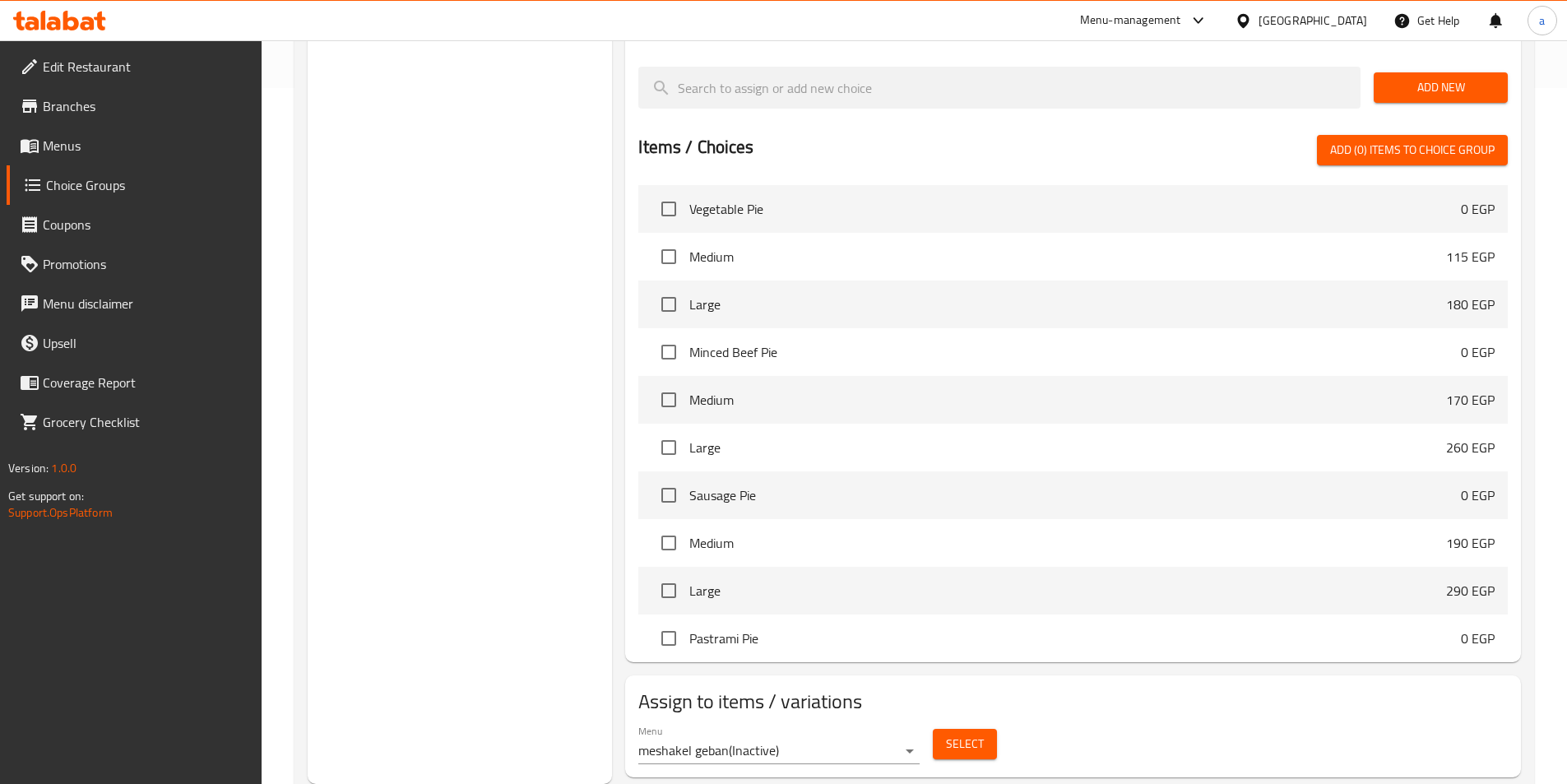
drag, startPoint x: 506, startPoint y: 505, endPoint x: 542, endPoint y: 249, distance: 258.5
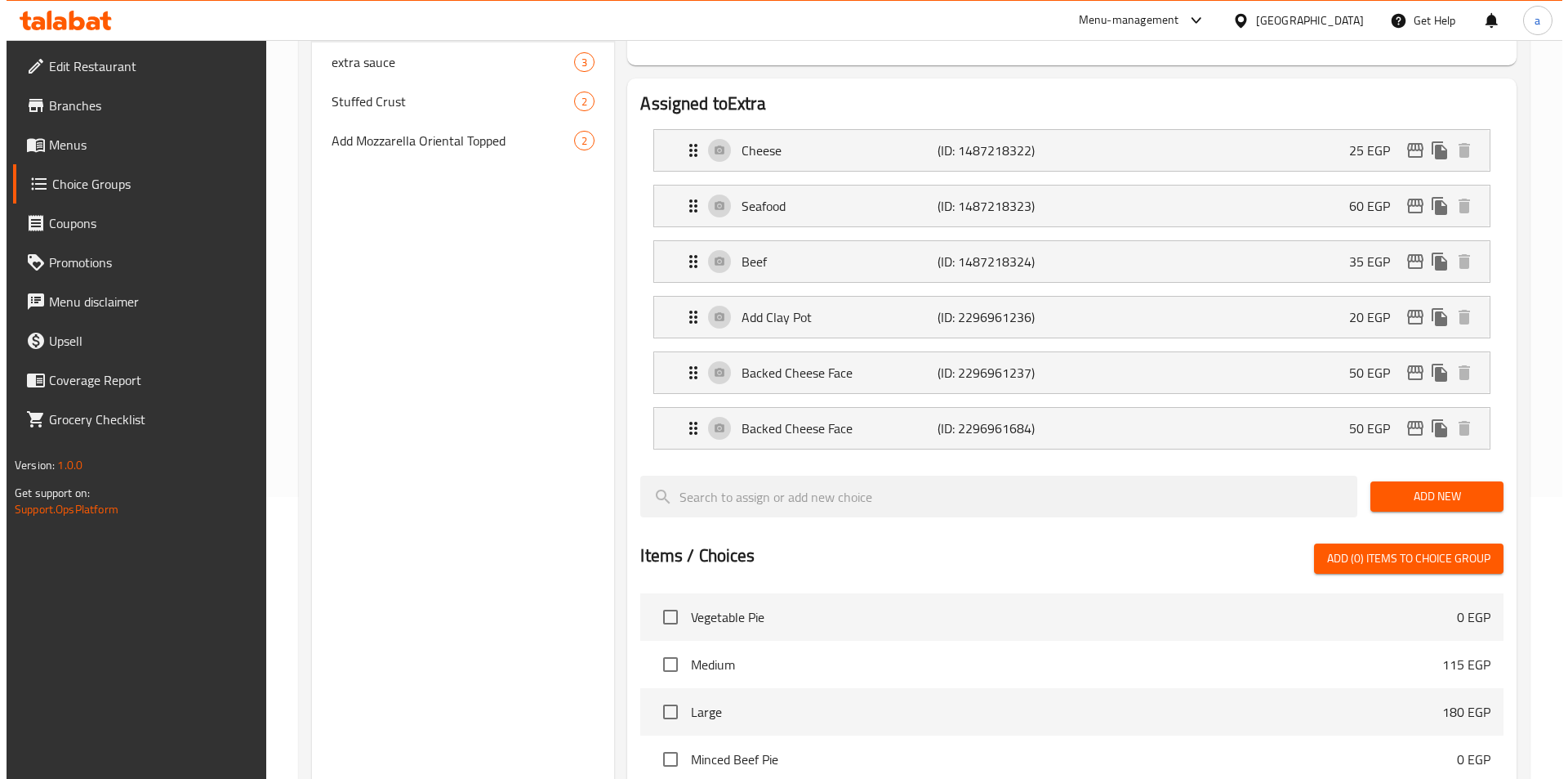
scroll to position [0, 0]
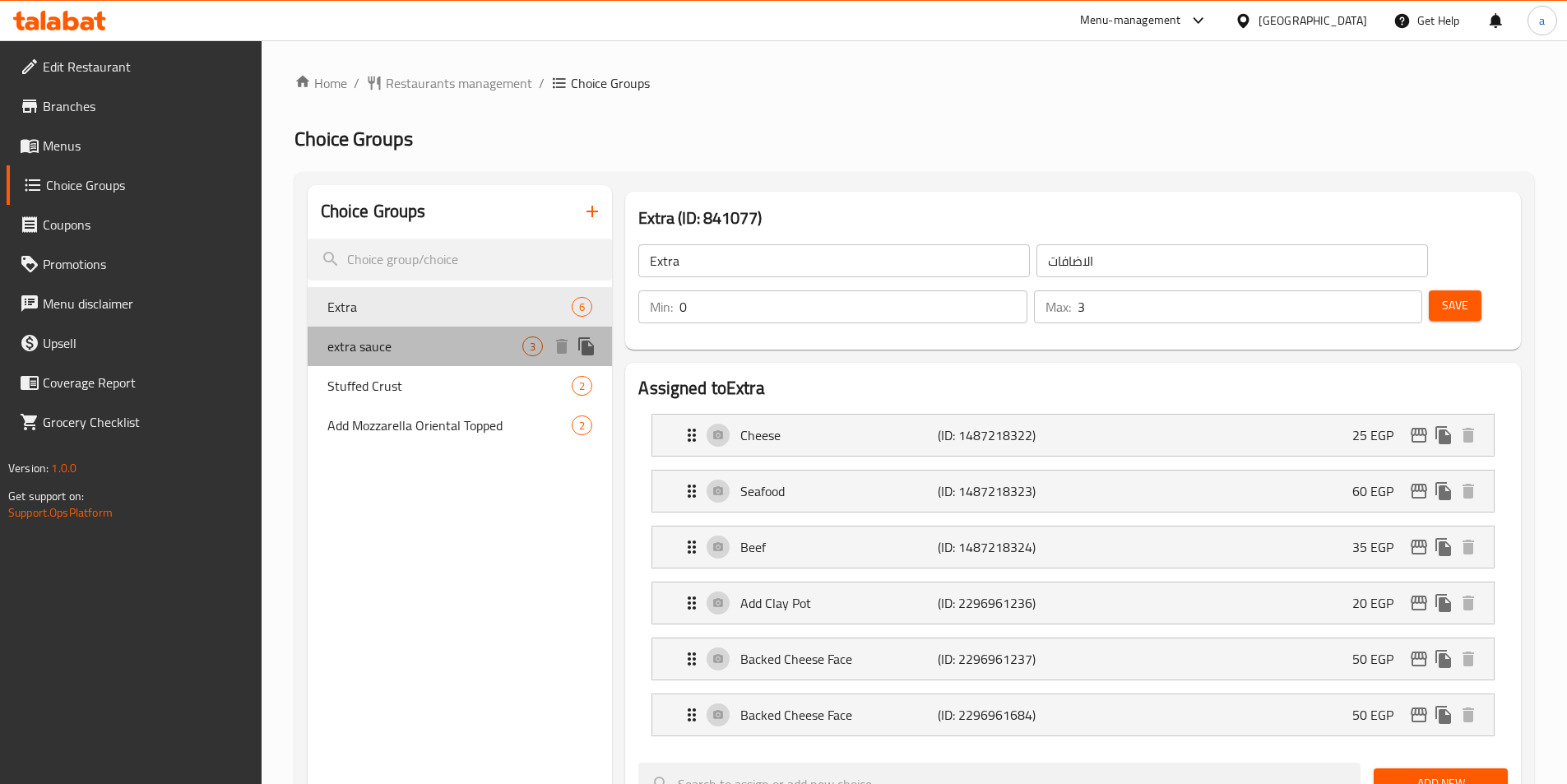
click at [402, 344] on span "extra sauce" at bounding box center [425, 347] width 196 height 20
type input "extra sauce"
type input "اضافه صوص"
type input "1"
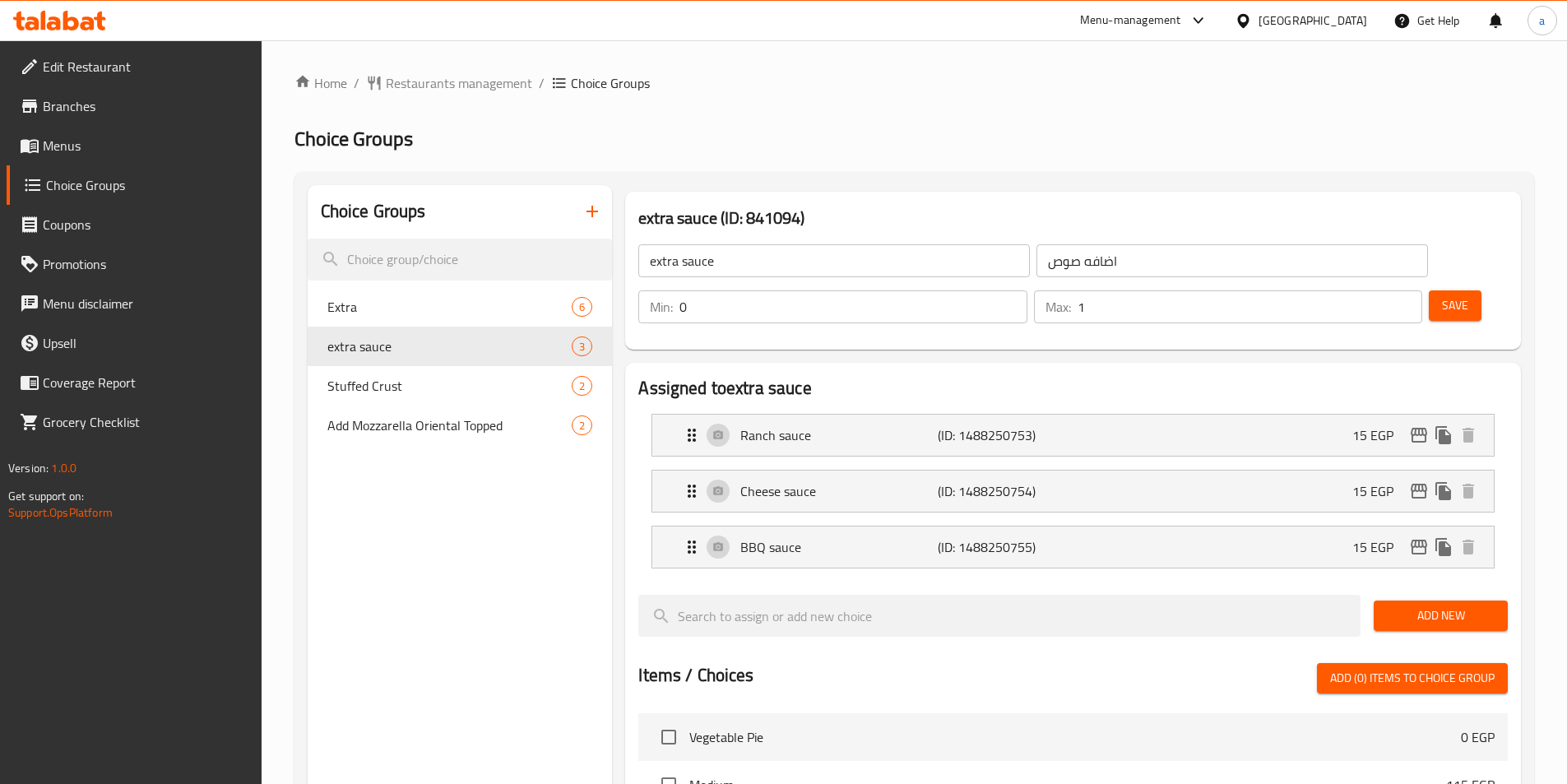
click at [861, 130] on h2 "Choice Groups" at bounding box center [915, 138] width 1240 height 26
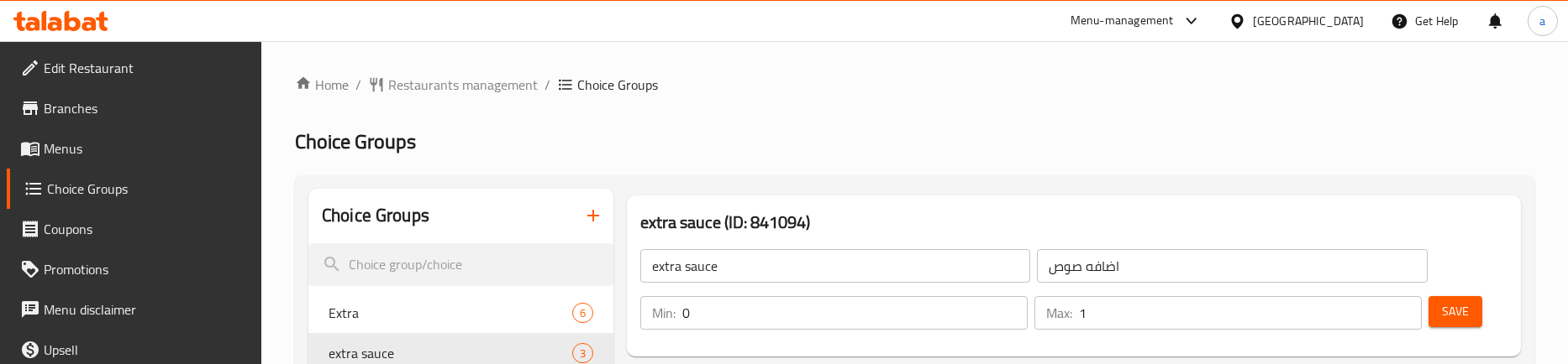
click at [426, 76] on span "Restaurants management" at bounding box center [462, 85] width 150 height 20
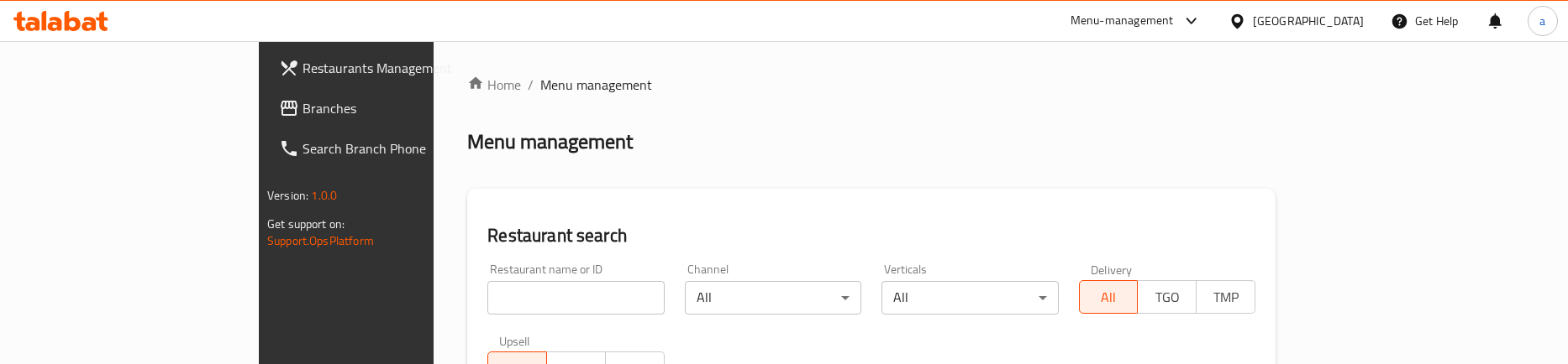
click at [303, 106] on span "Branches" at bounding box center [405, 108] width 205 height 20
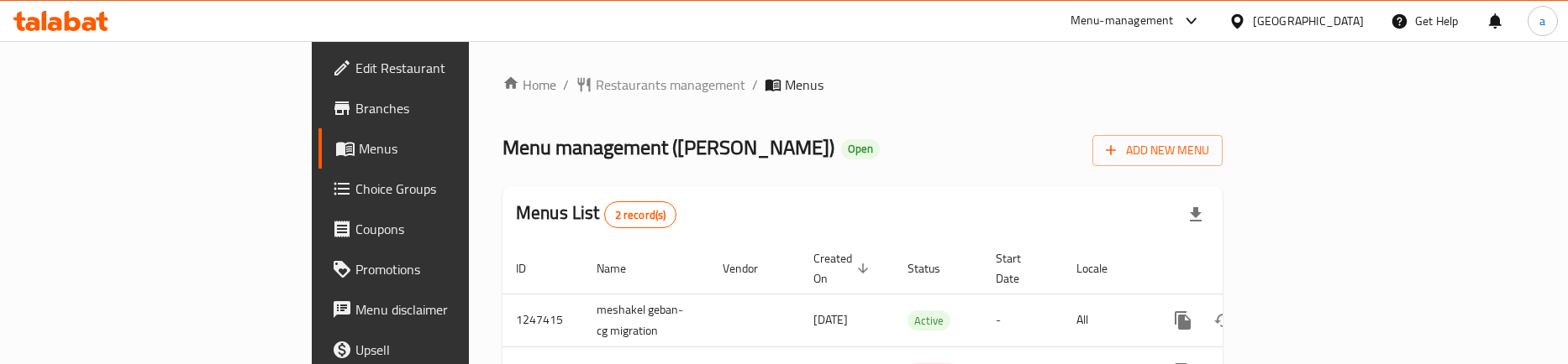
click at [355, 183] on span "Choice Groups" at bounding box center [457, 189] width 205 height 20
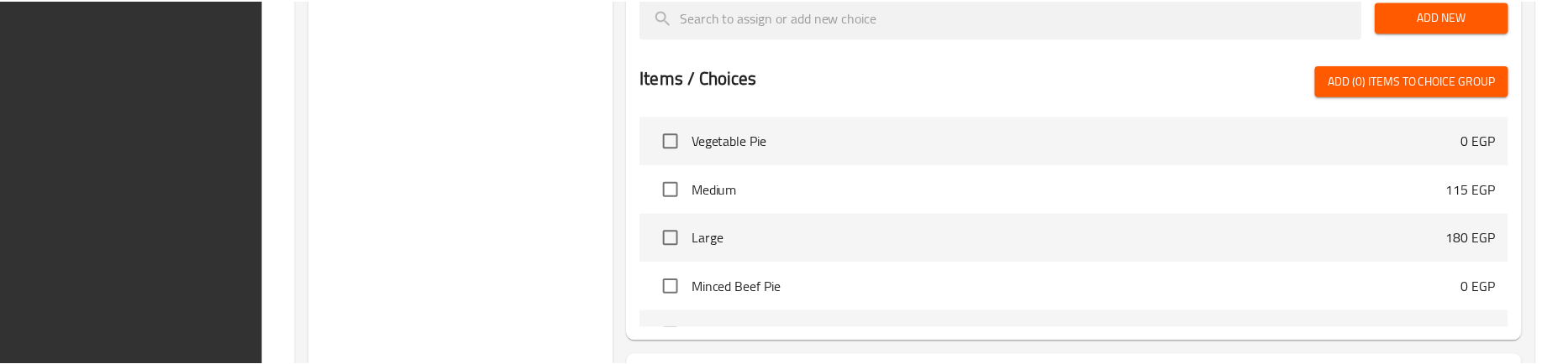
scroll to position [932, 0]
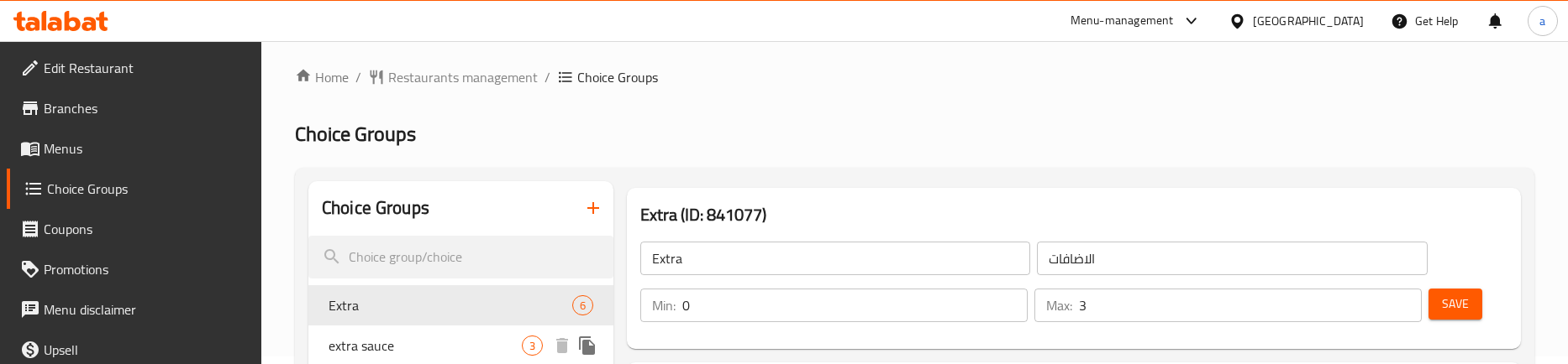
drag, startPoint x: 384, startPoint y: 329, endPoint x: 418, endPoint y: 317, distance: 36.1
click at [384, 329] on div "extra sauce 3" at bounding box center [461, 346] width 305 height 40
type input "extra sauce"
type input "اضافه صوص"
type input "1"
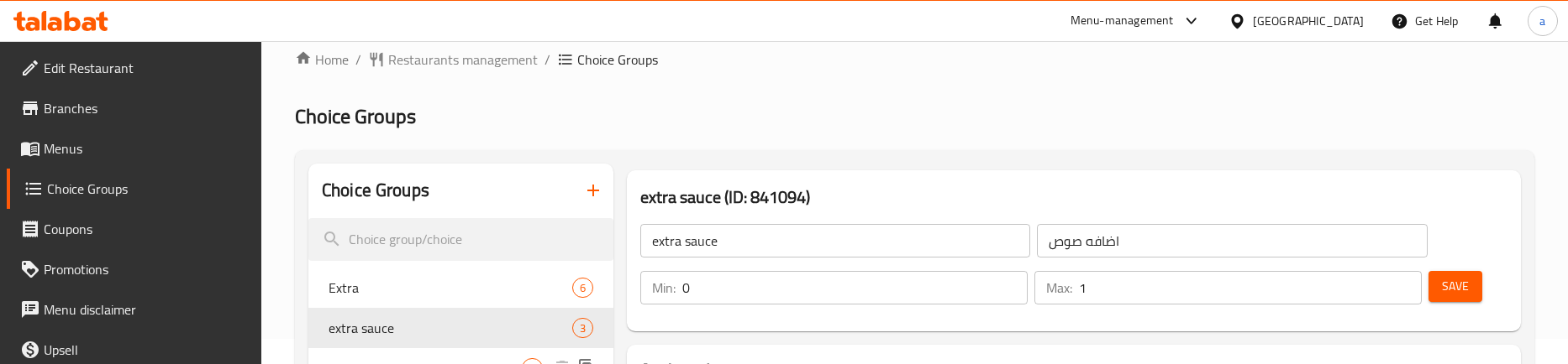
scroll to position [5, 0]
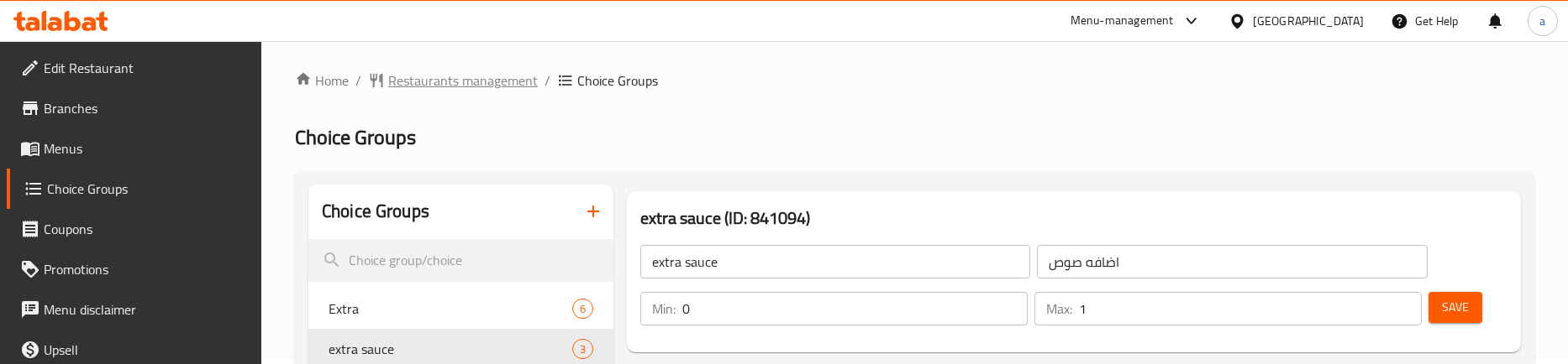
click at [450, 88] on span "Restaurants management" at bounding box center [462, 81] width 150 height 20
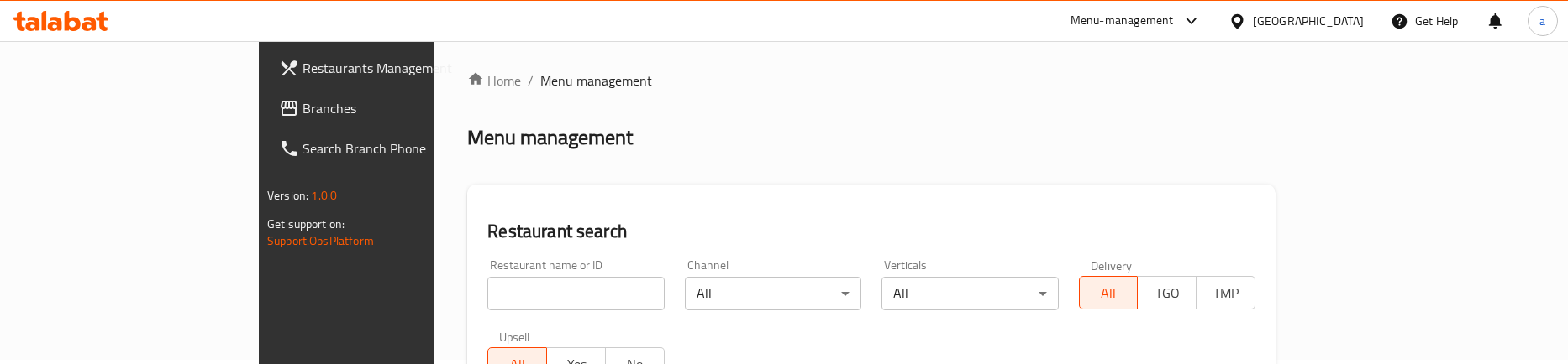
drag, startPoint x: 100, startPoint y: 112, endPoint x: 110, endPoint y: 117, distance: 11.2
click at [303, 112] on span "Branches" at bounding box center [405, 108] width 205 height 20
